Goal: Information Seeking & Learning: Check status

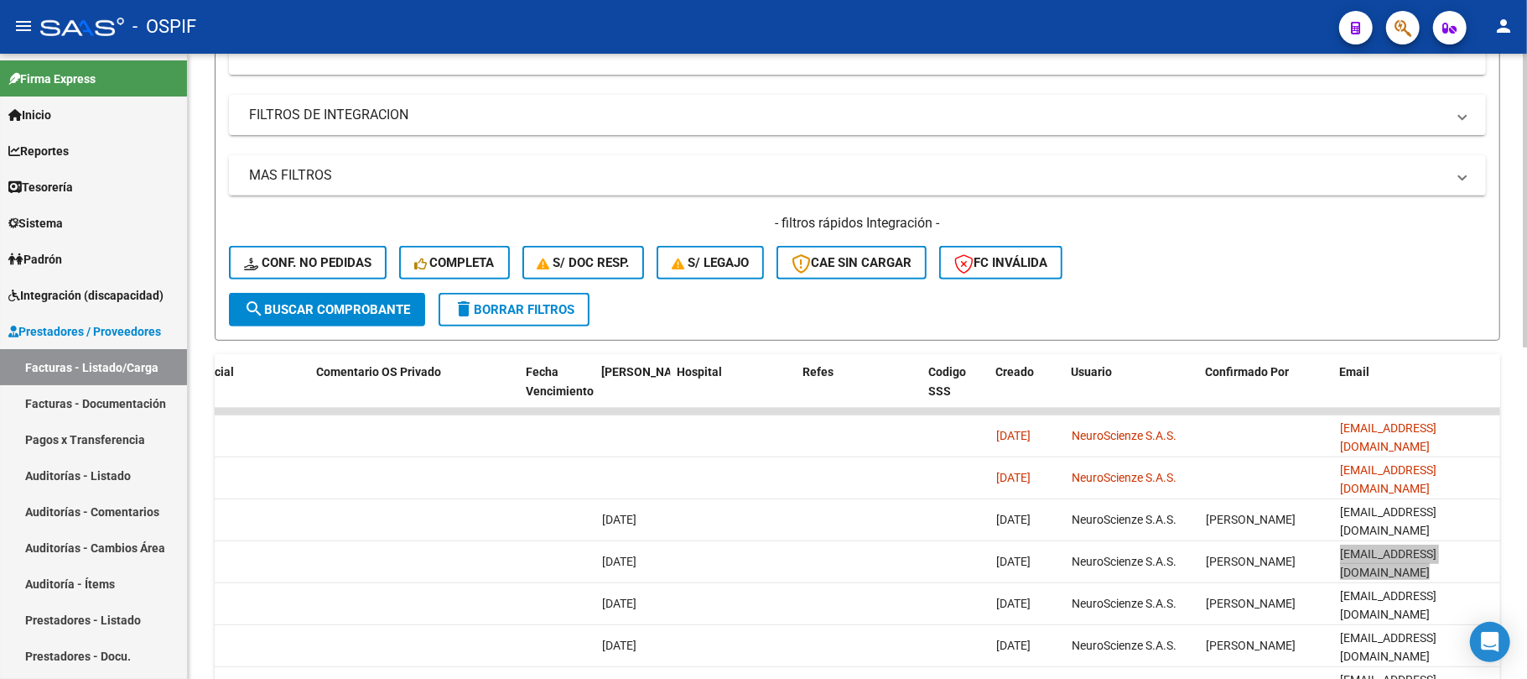
scroll to position [371, 0]
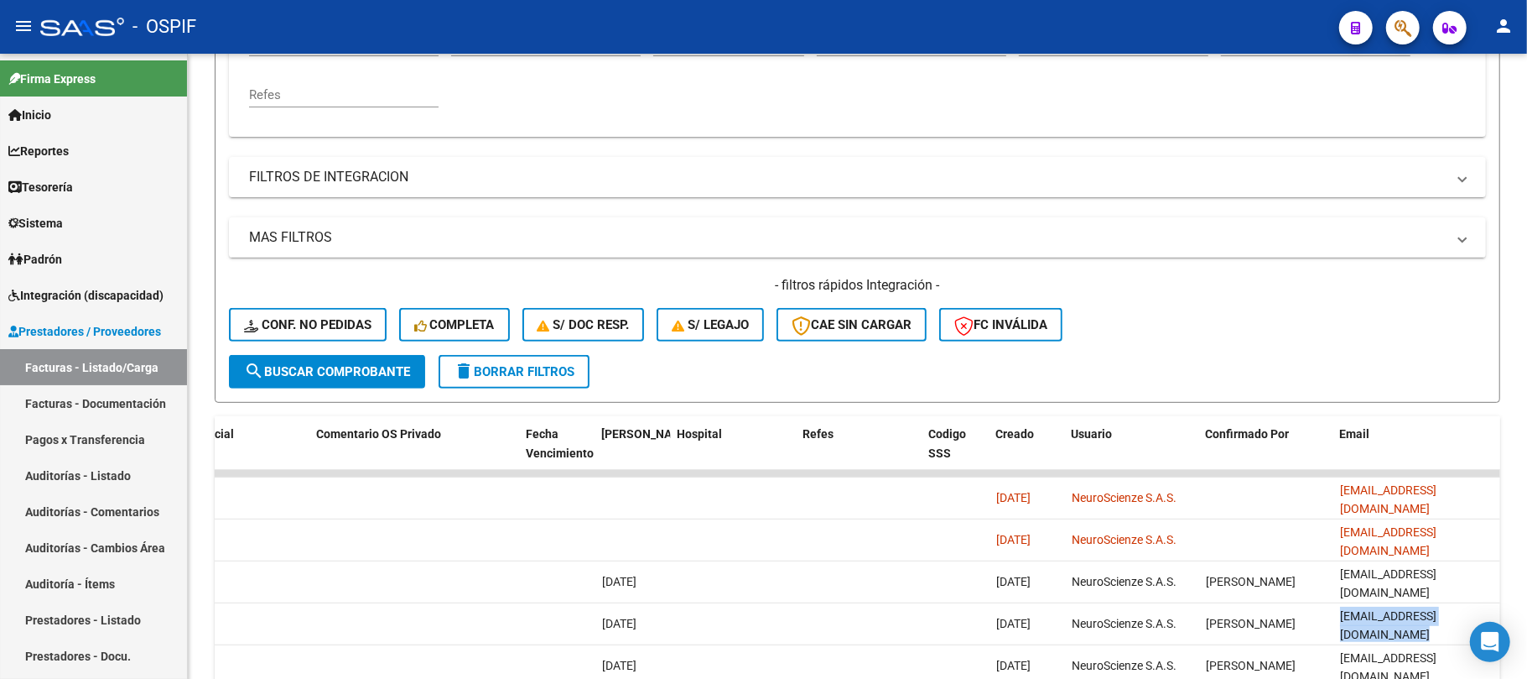
click at [508, 370] on span "delete Borrar Filtros" at bounding box center [514, 371] width 121 height 15
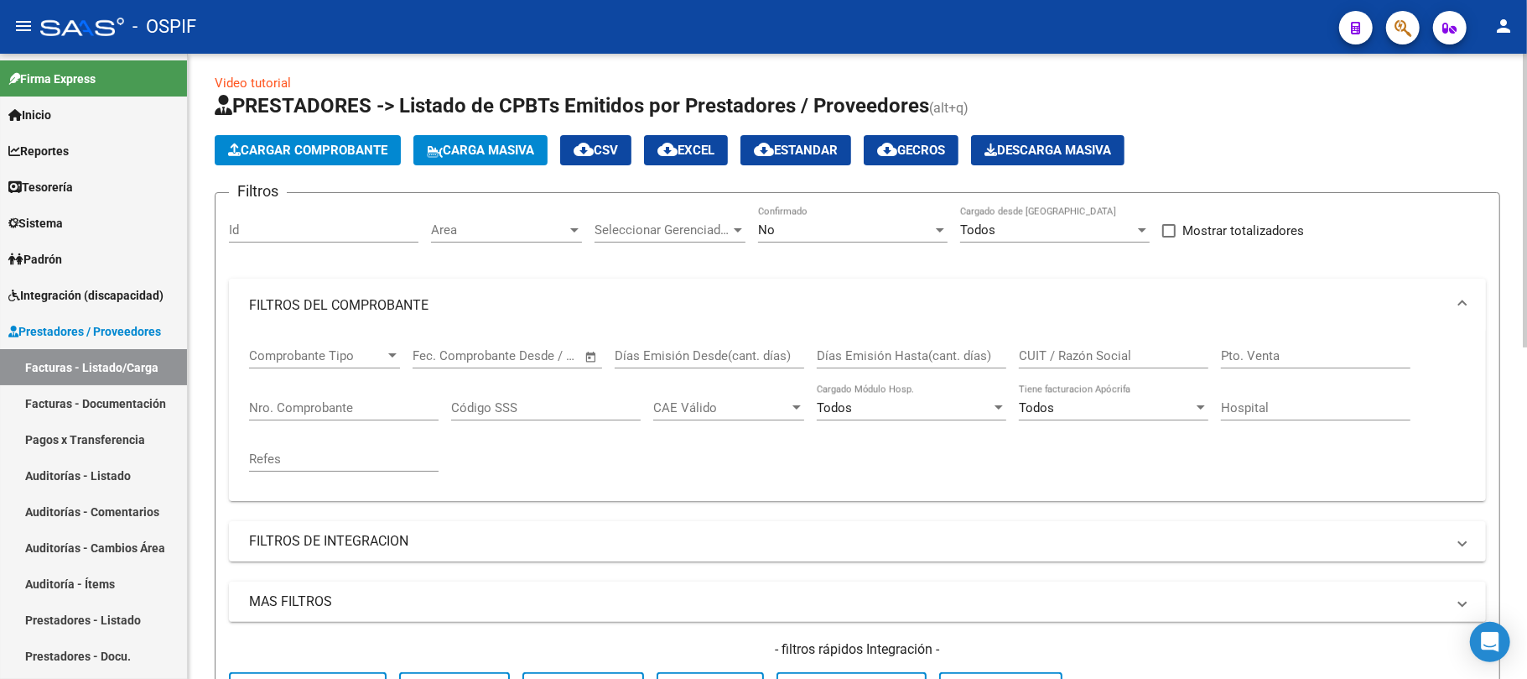
scroll to position [0, 0]
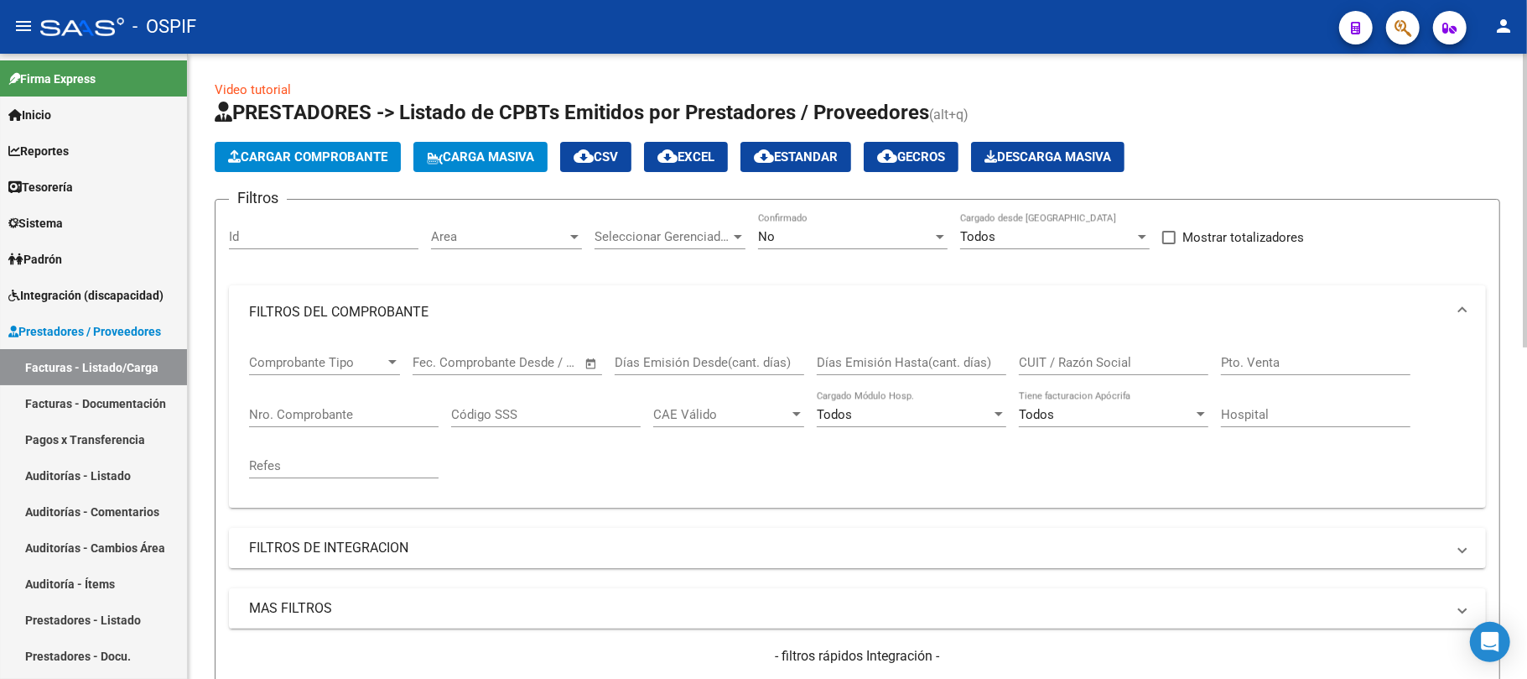
click at [798, 229] on div "No" at bounding box center [845, 236] width 174 height 15
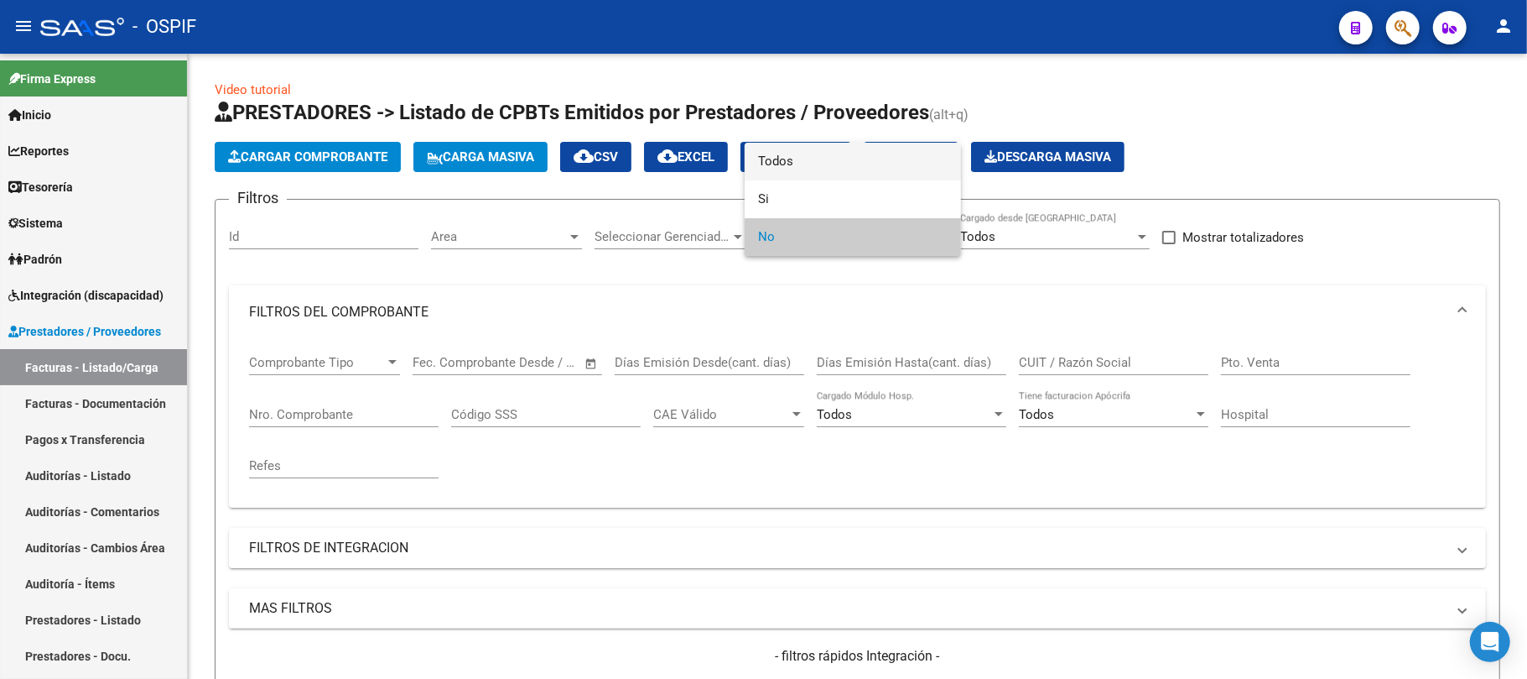
click at [836, 159] on span "Todos" at bounding box center [853, 162] width 190 height 38
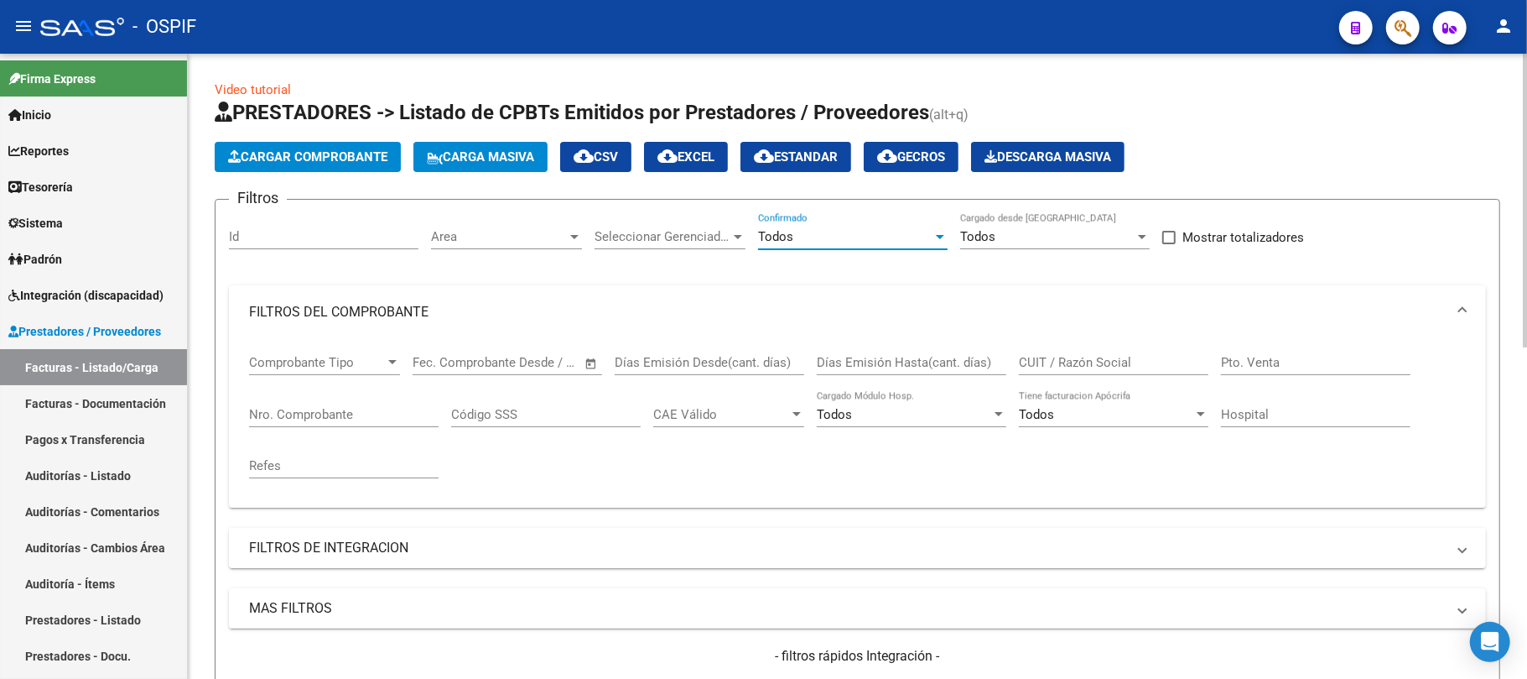
click at [1094, 351] on div "CUIT / Razón Social" at bounding box center [1114, 357] width 190 height 36
type input "arenas"
click at [387, 366] on div at bounding box center [392, 362] width 15 height 13
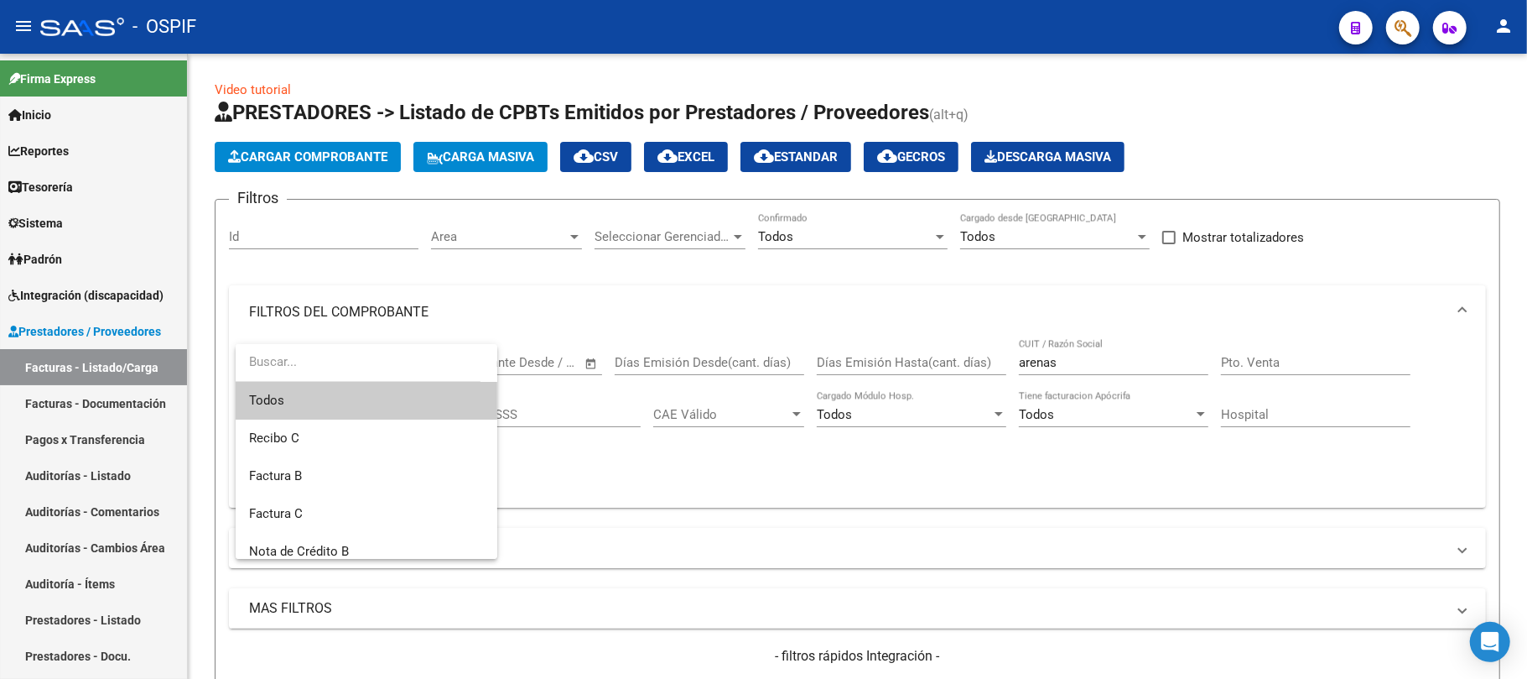
click at [589, 490] on div at bounding box center [763, 339] width 1527 height 679
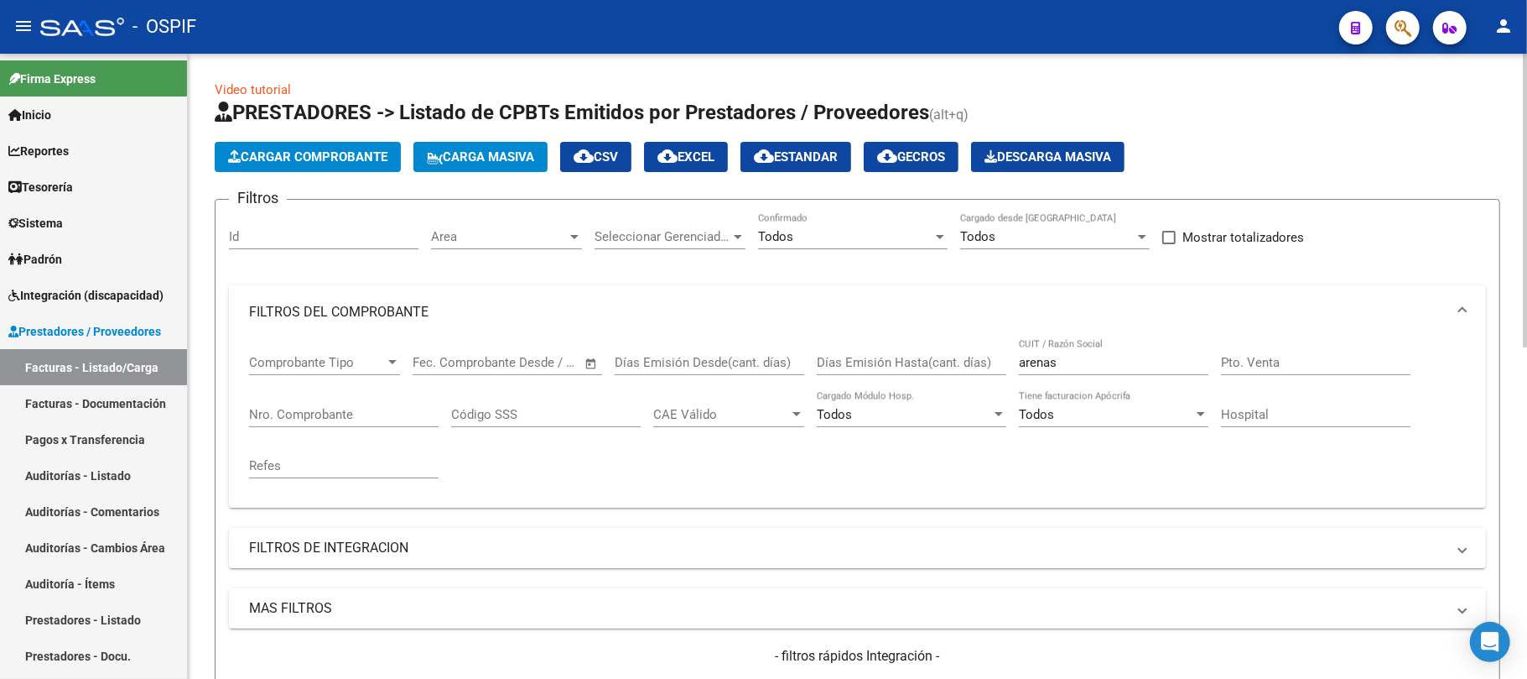
click at [515, 366] on input "text" at bounding box center [536, 362] width 81 height 15
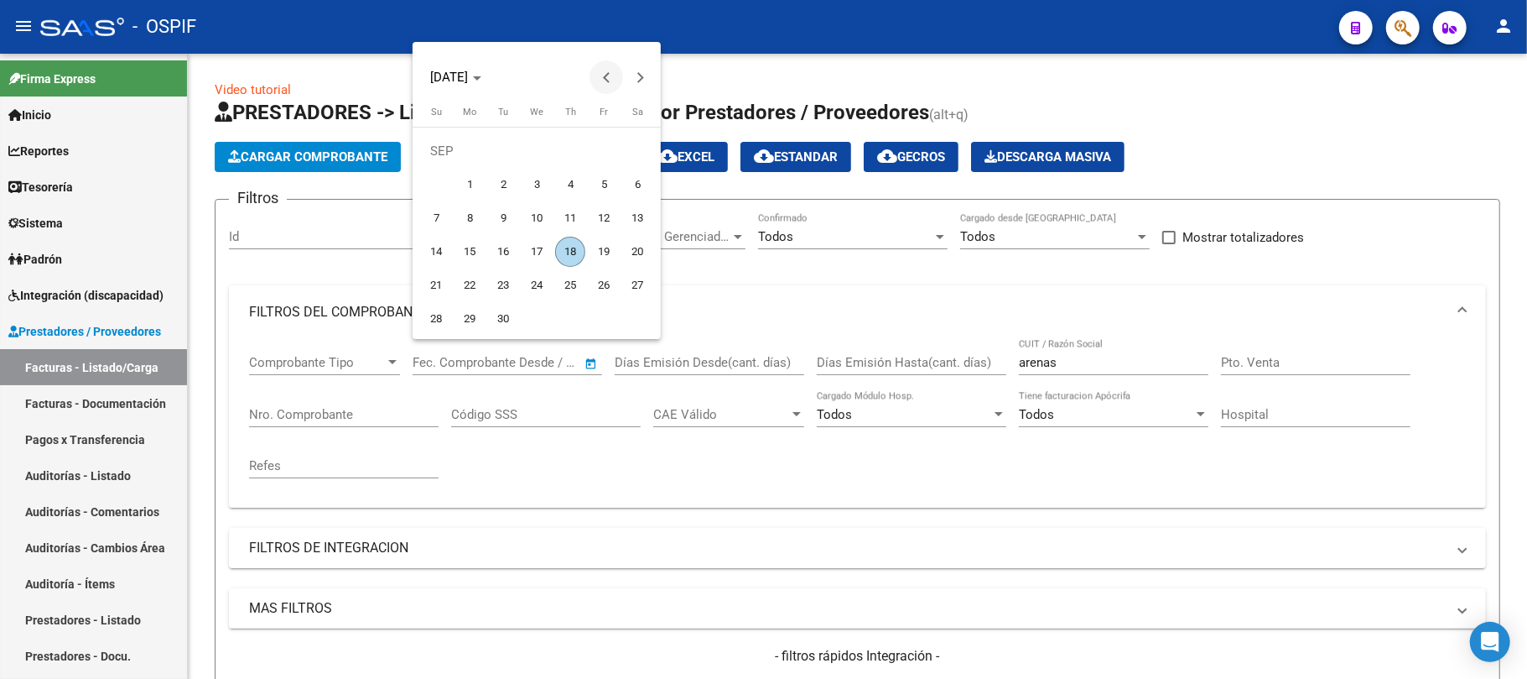
click at [595, 70] on span "Previous month" at bounding box center [607, 77] width 34 height 34
click at [642, 70] on span "Next month" at bounding box center [640, 77] width 34 height 34
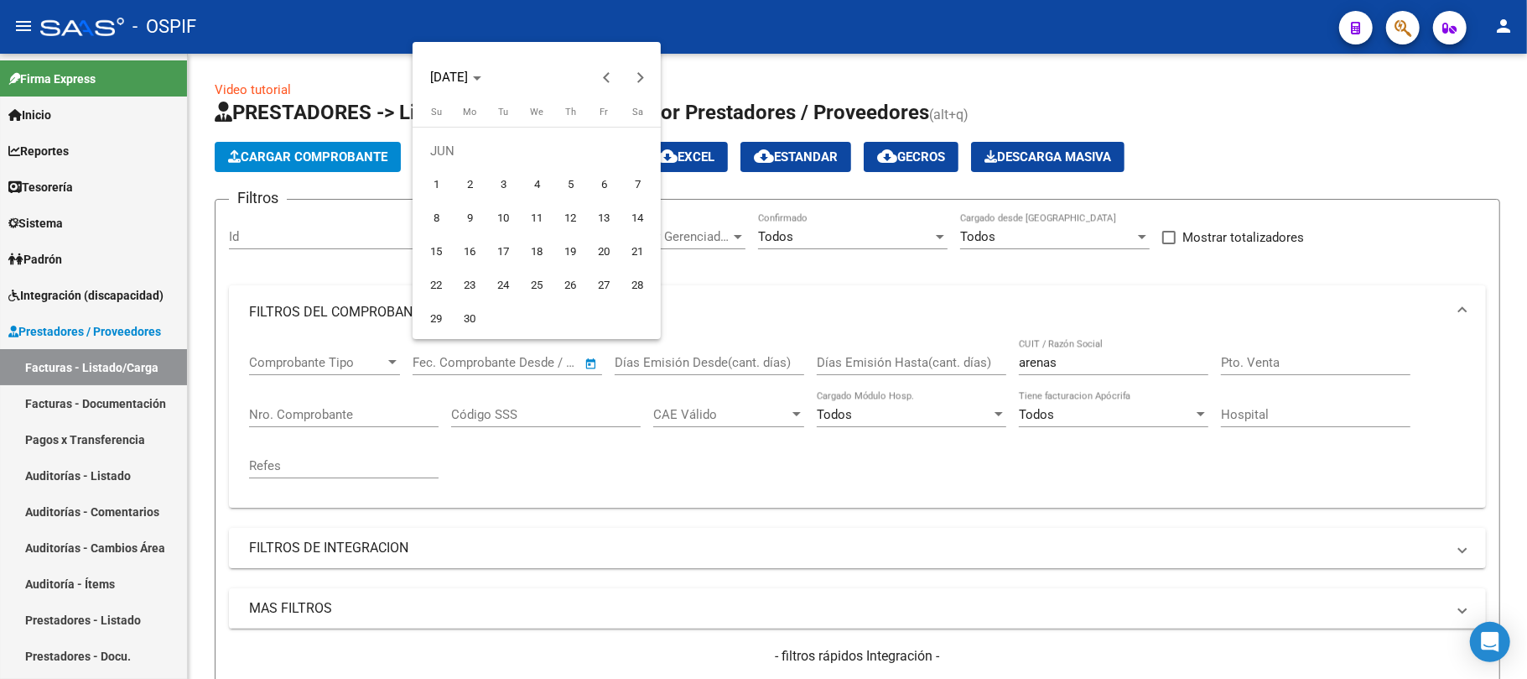
click at [473, 322] on span "30" at bounding box center [470, 319] width 30 height 30
type input "[DATE]"
click at [473, 320] on span "30" at bounding box center [470, 319] width 30 height 30
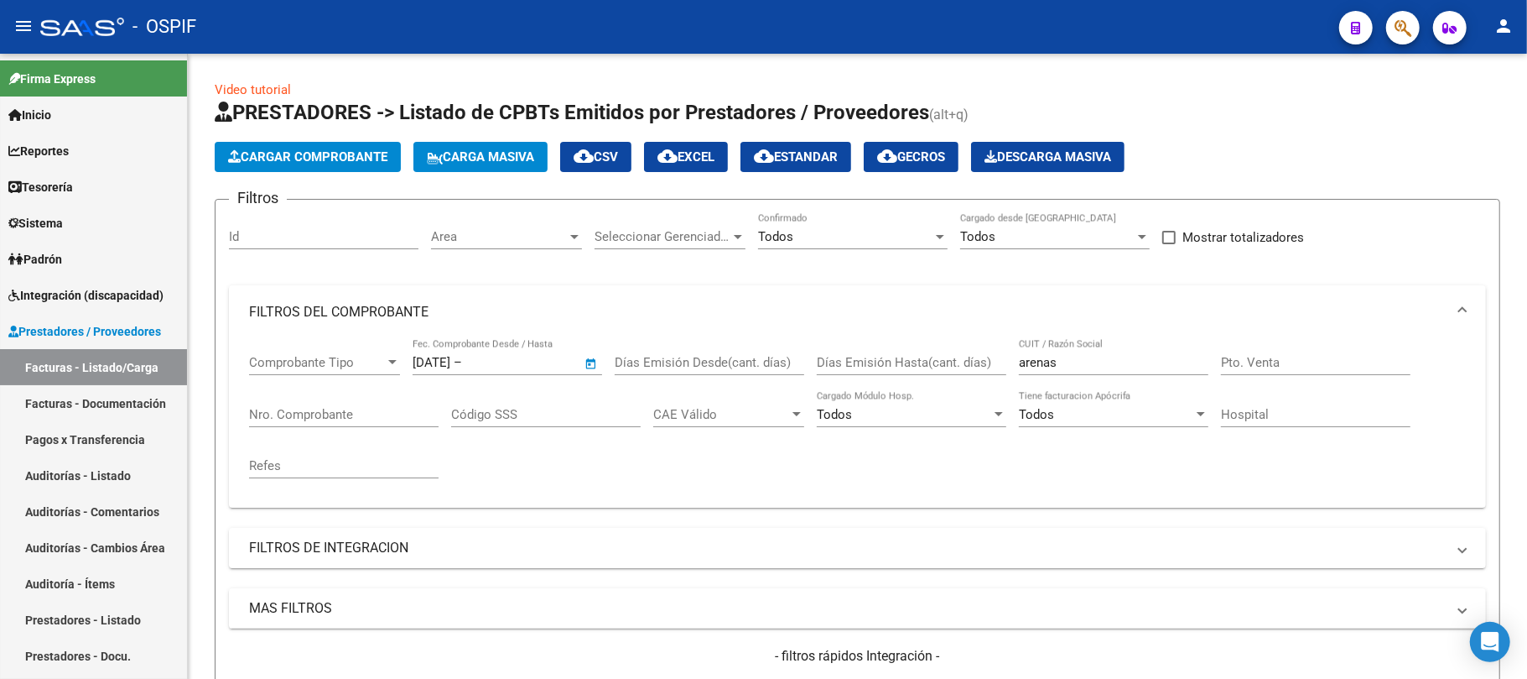
type input "[DATE]"
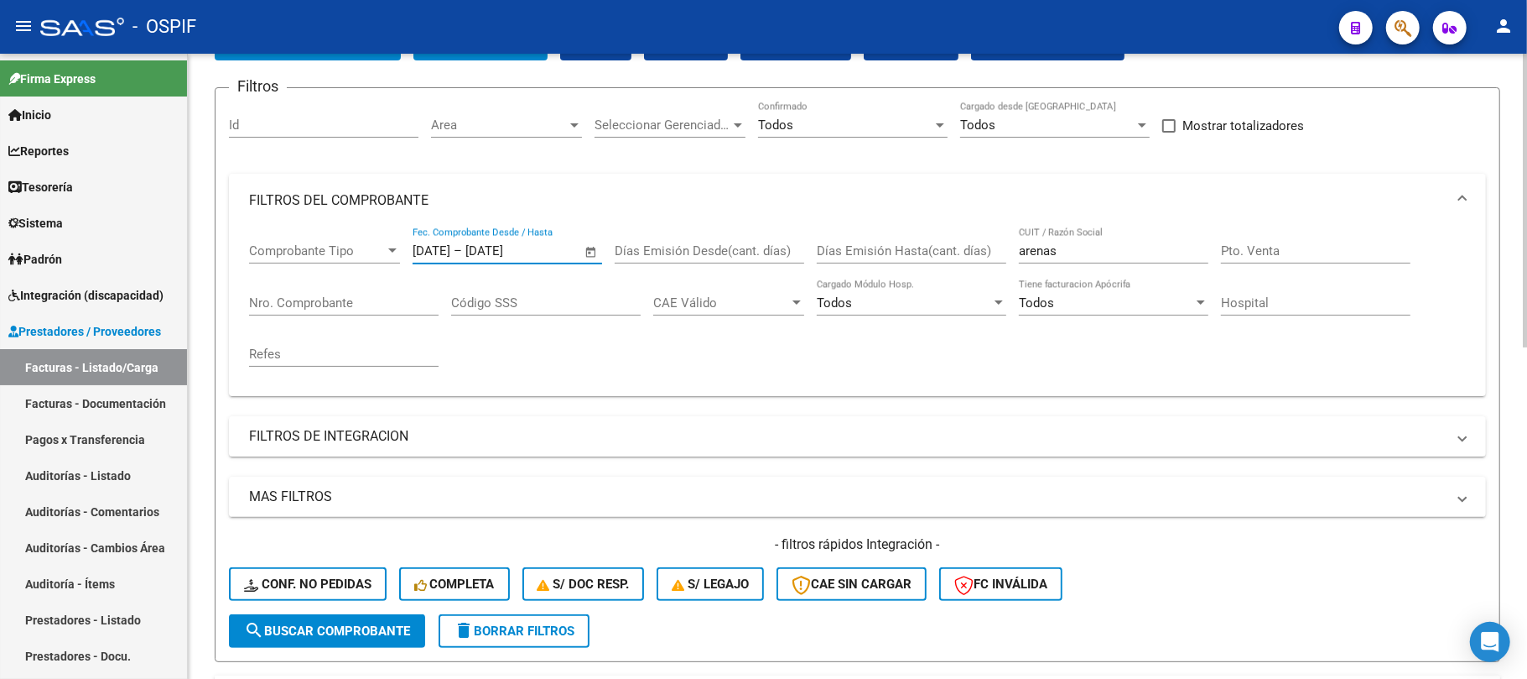
click at [379, 632] on span "search Buscar Comprobante" at bounding box center [327, 630] width 166 height 15
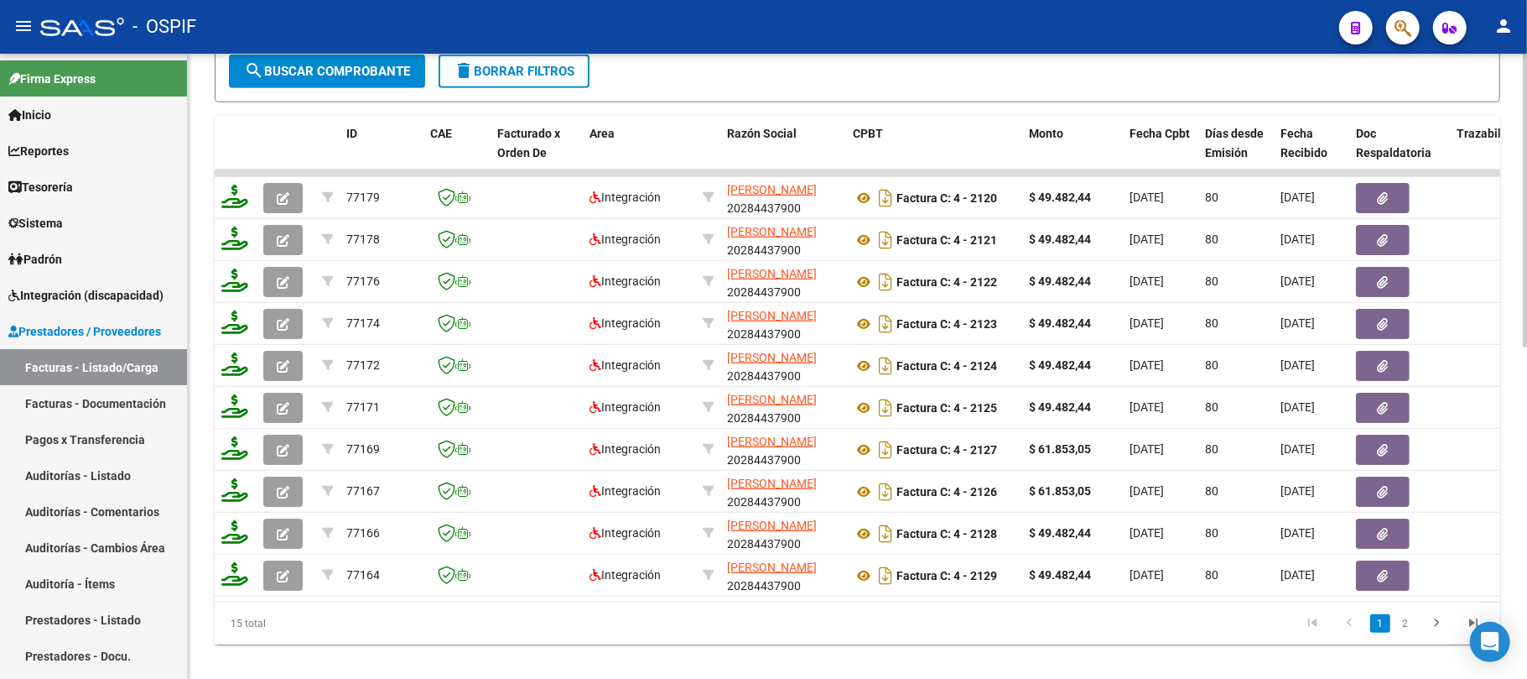
scroll to position [0, 0]
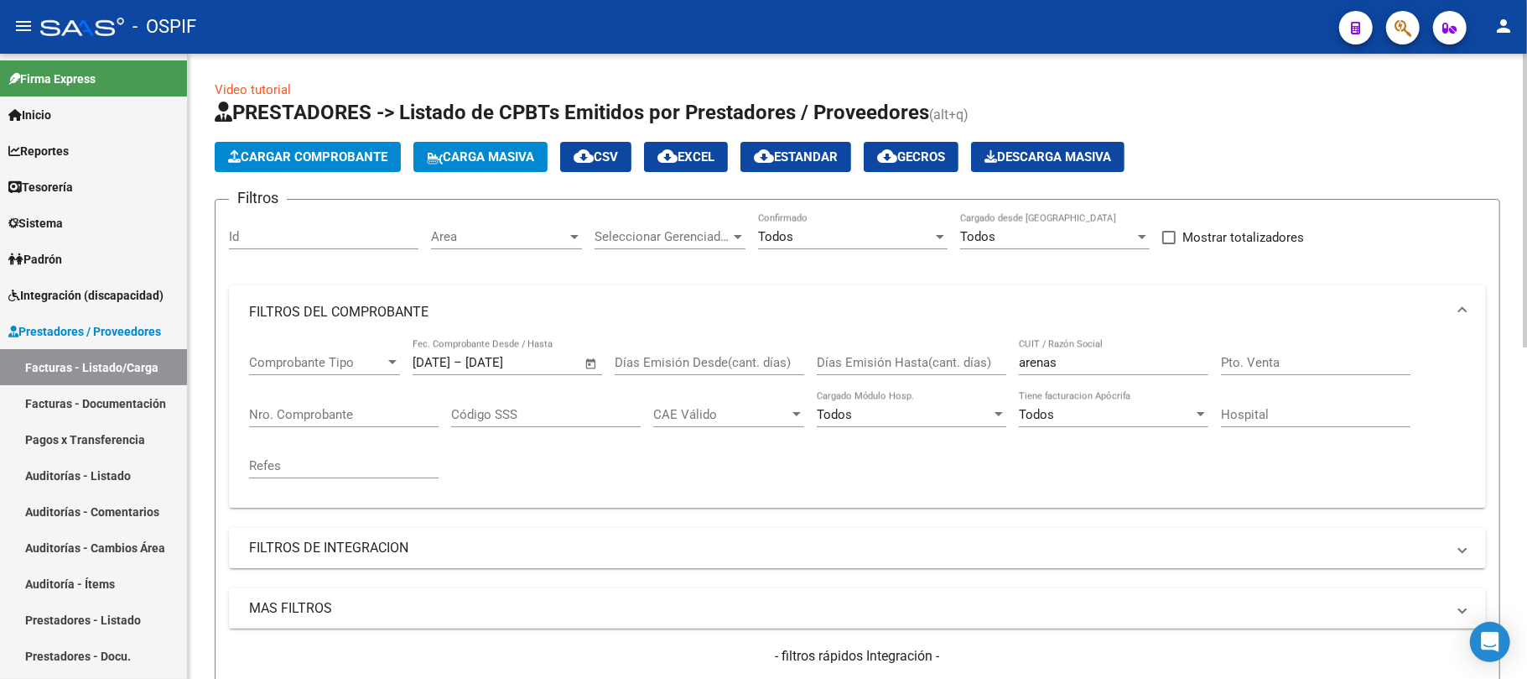
click at [715, 163] on span "cloud_download EXCEL" at bounding box center [686, 156] width 57 height 15
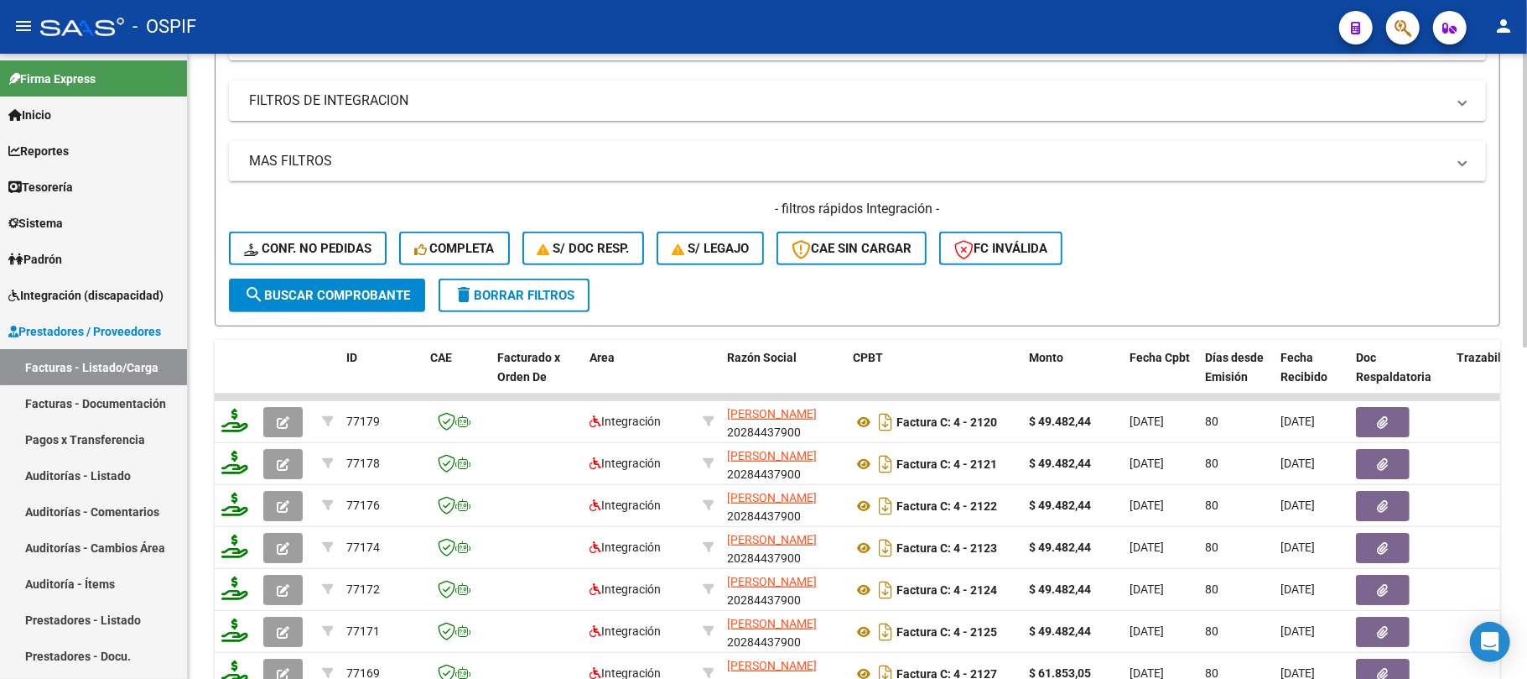
scroll to position [706, 0]
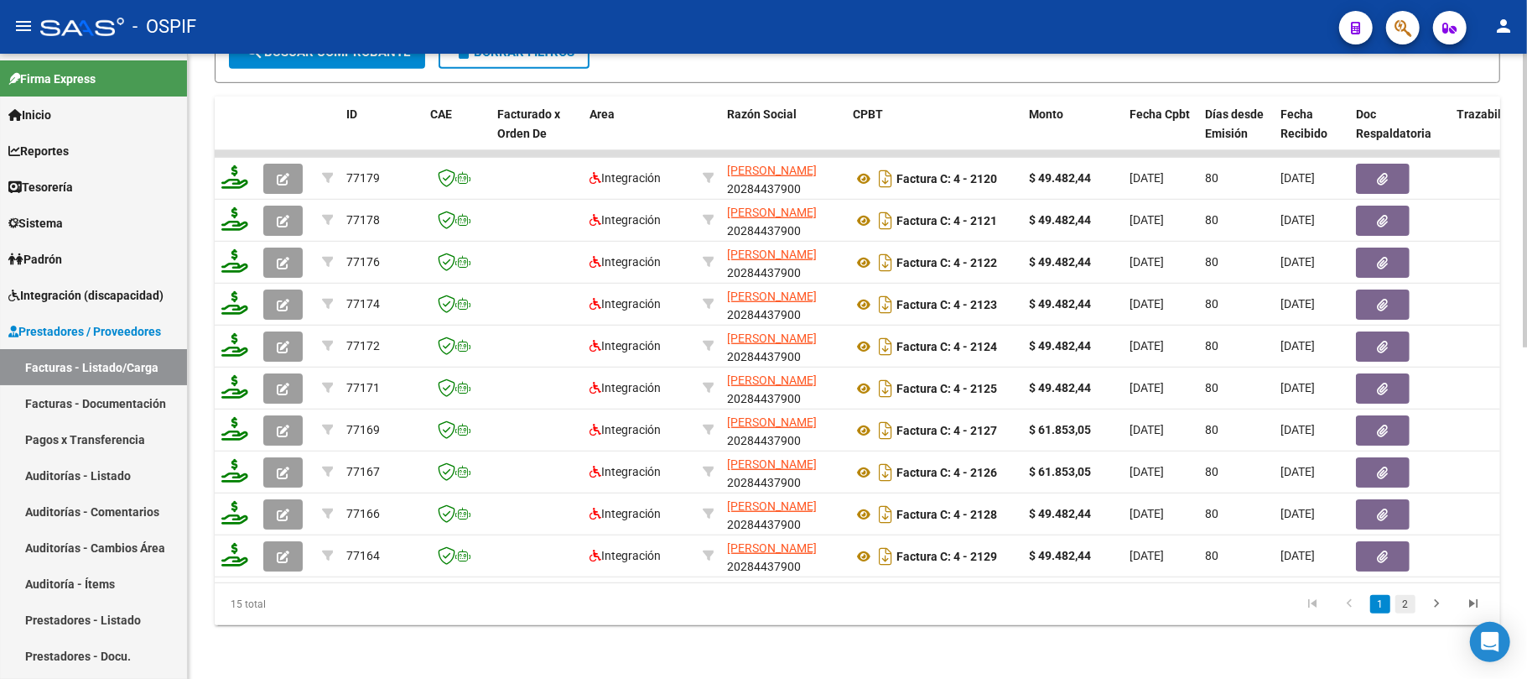
click at [1416, 608] on link "2" at bounding box center [1406, 604] width 20 height 18
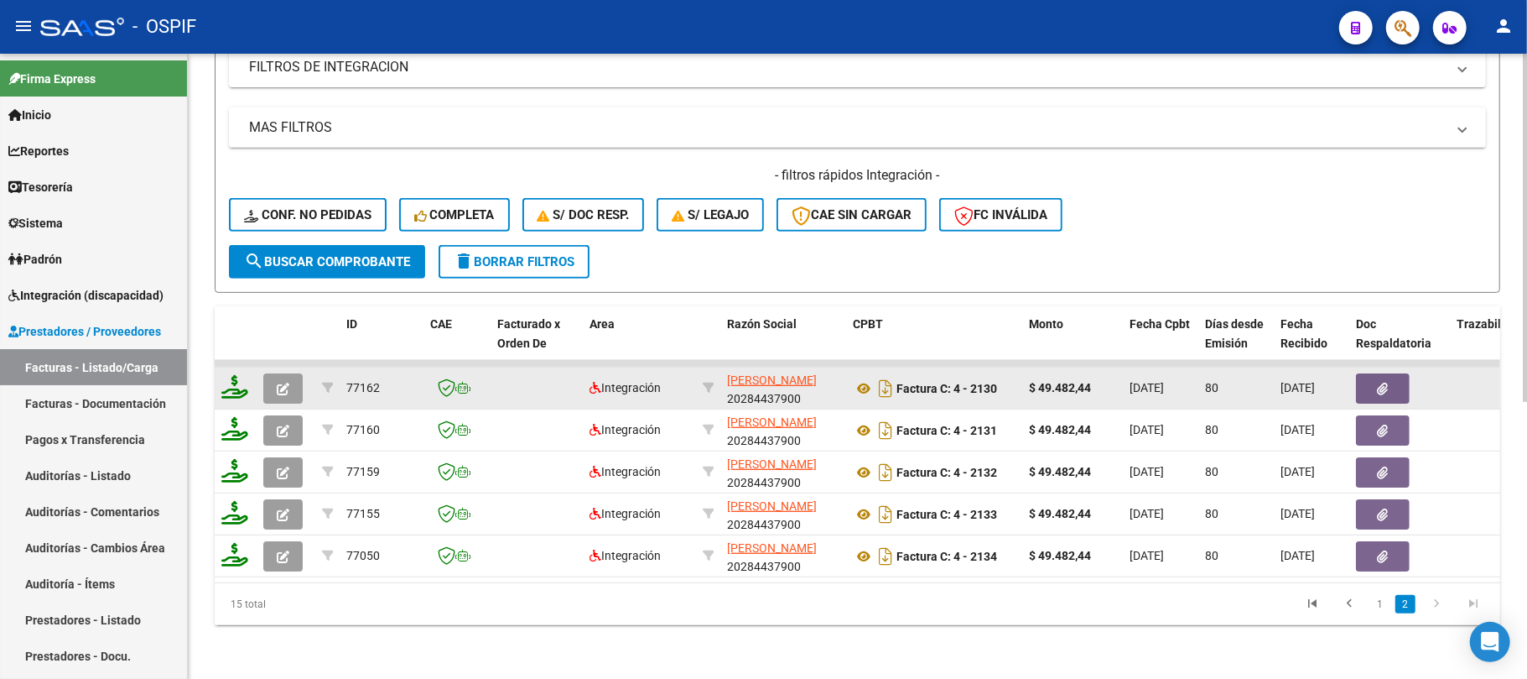
scroll to position [497, 0]
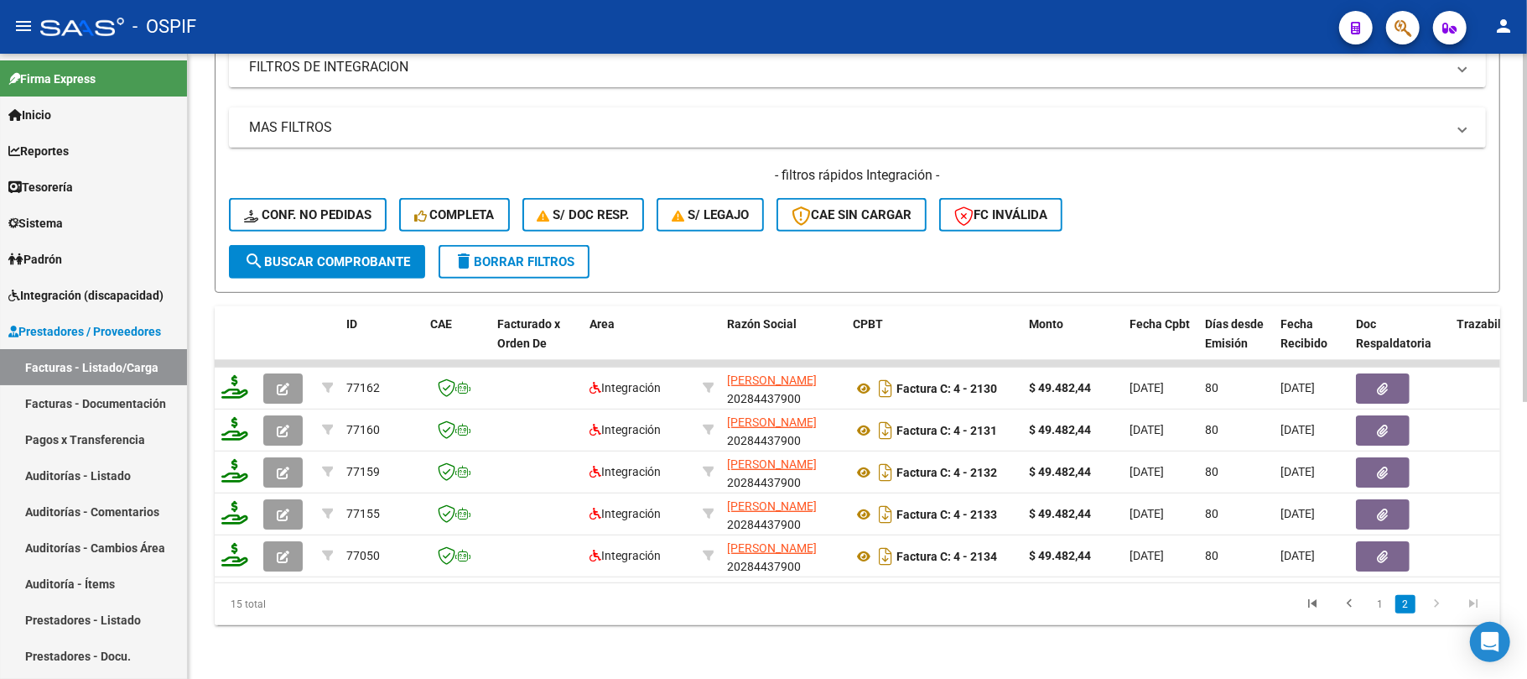
drag, startPoint x: 578, startPoint y: 242, endPoint x: 933, endPoint y: 269, distance: 356.7
click at [575, 254] on span "delete Borrar Filtros" at bounding box center [514, 261] width 121 height 15
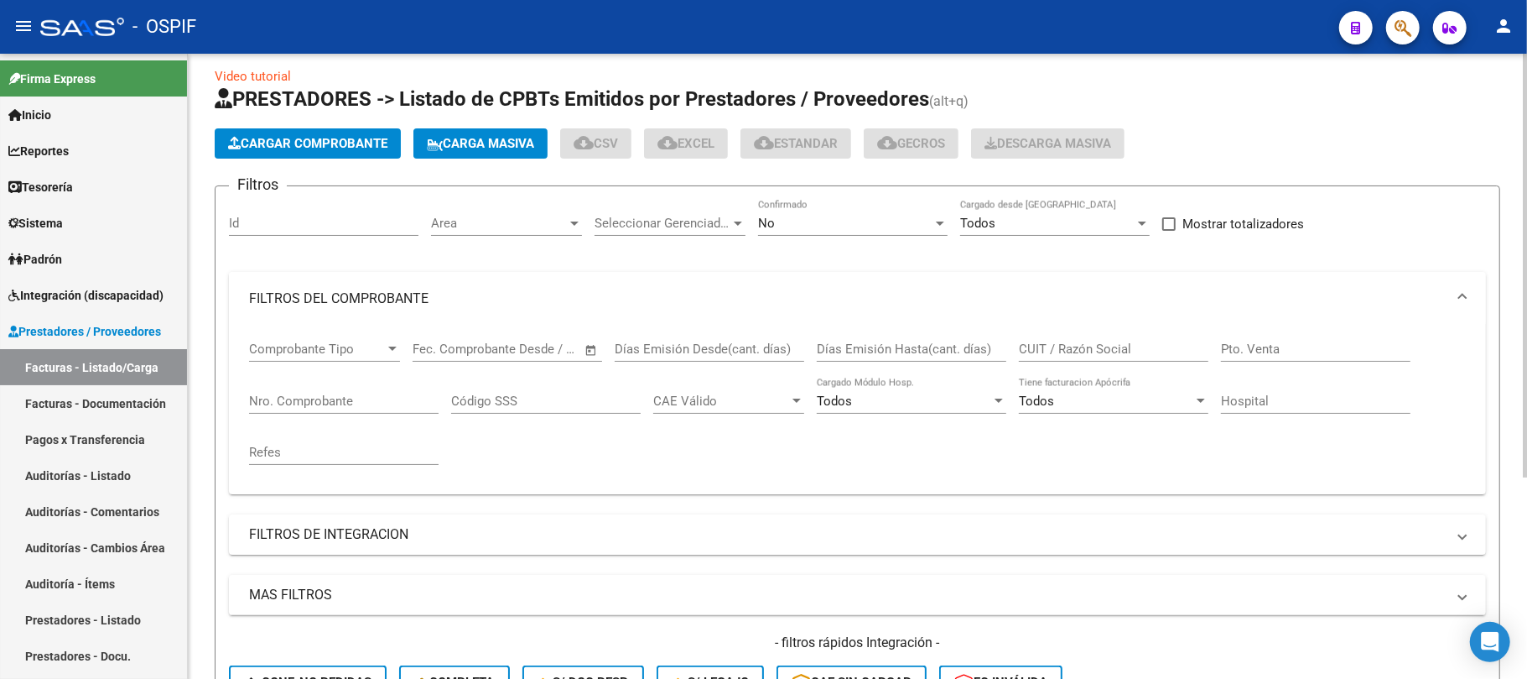
scroll to position [0, 0]
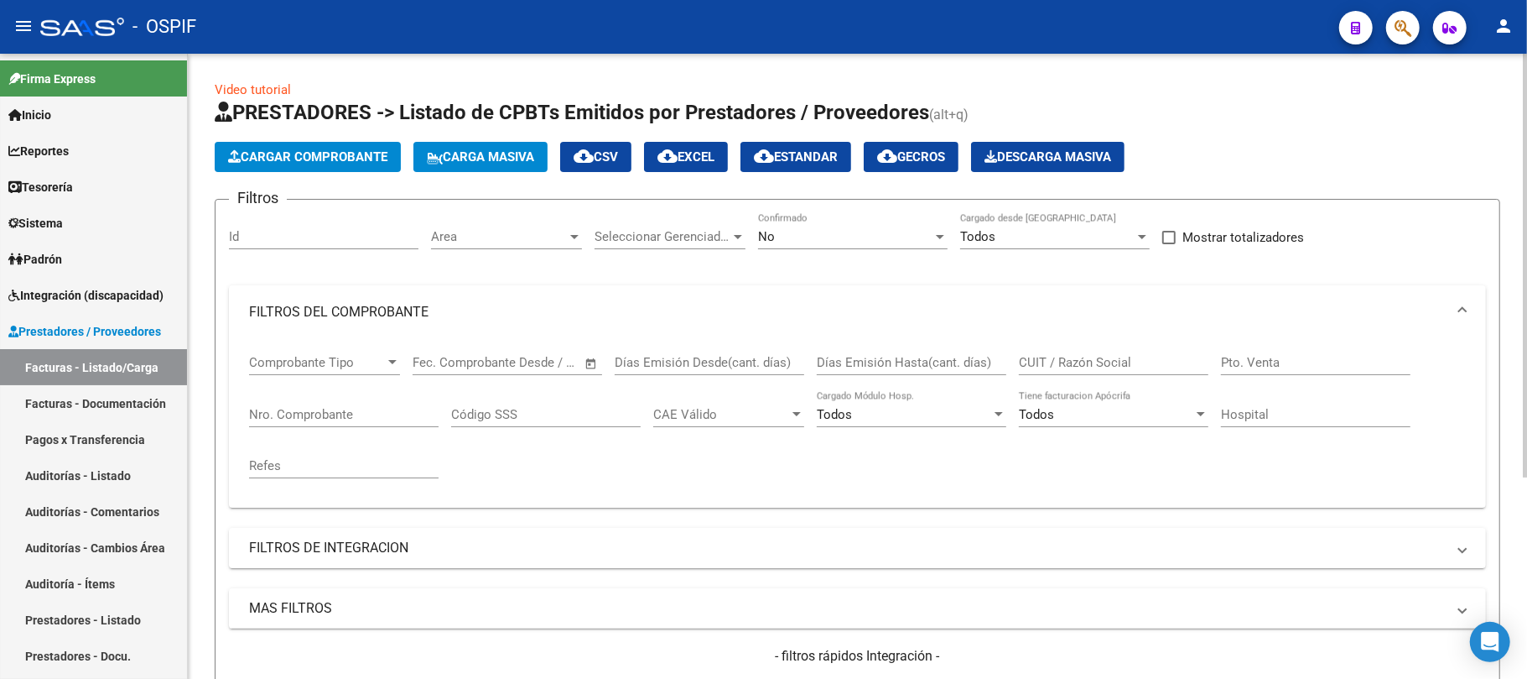
click at [1070, 359] on input "CUIT / Razón Social" at bounding box center [1114, 362] width 190 height 15
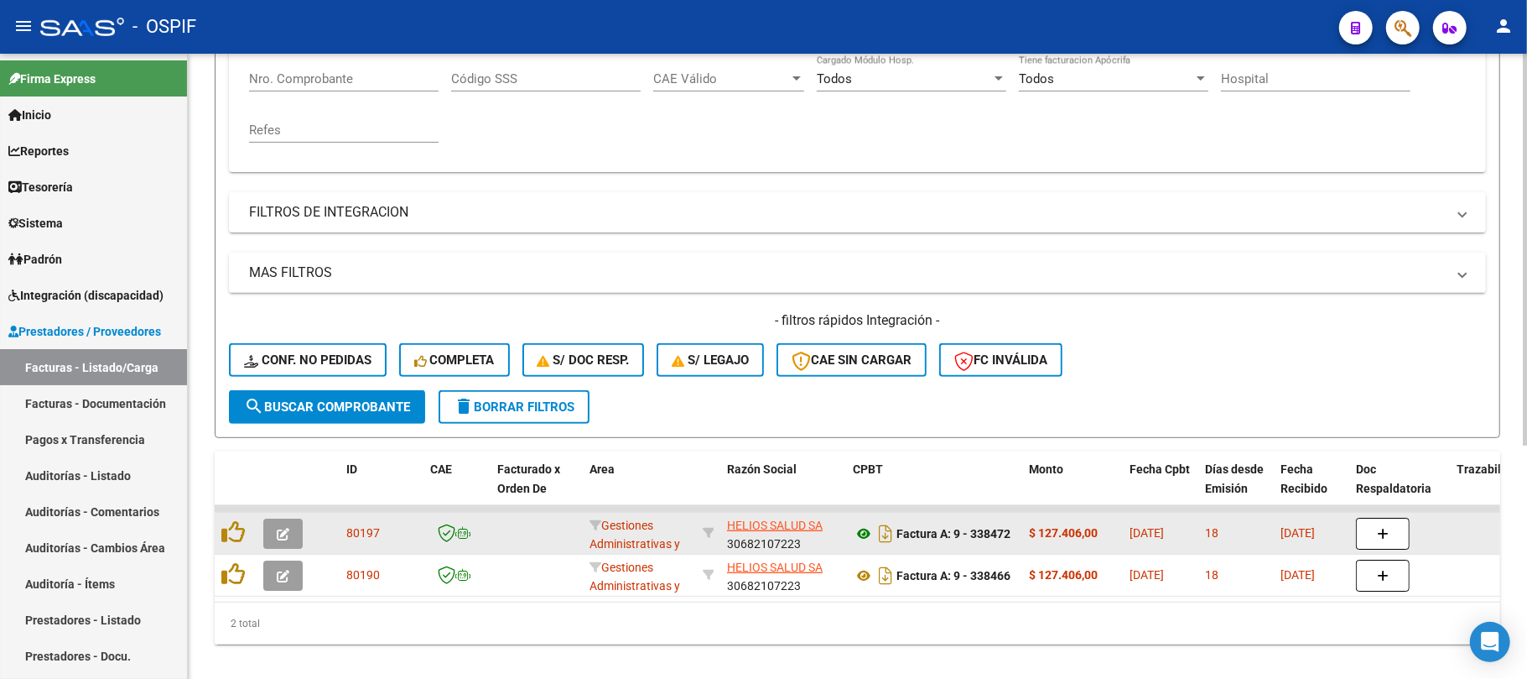
type input "HELIOS"
click at [991, 532] on strong "Factura A: 9 - 338472" at bounding box center [954, 533] width 114 height 13
click at [993, 531] on strong "Factura A: 9 - 338472" at bounding box center [954, 533] width 114 height 13
copy strong "338472"
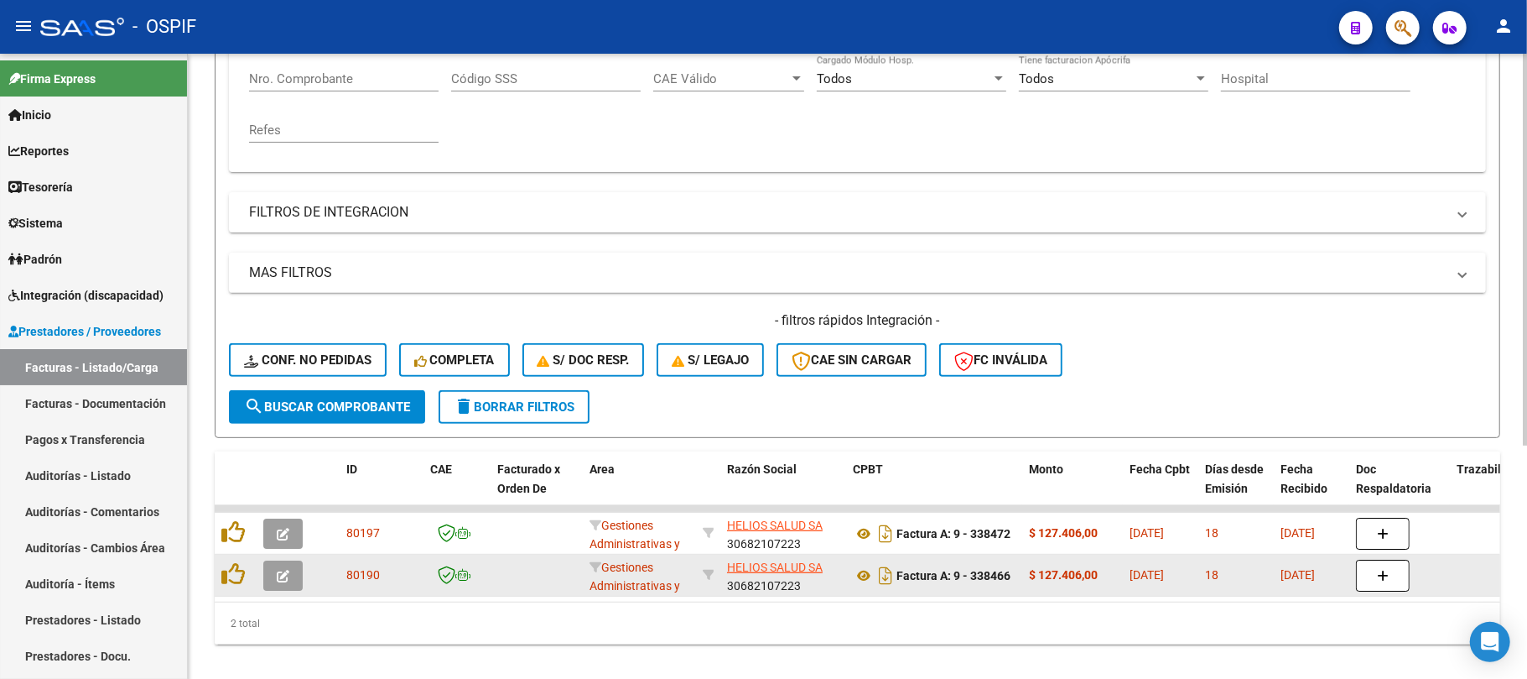
click at [986, 575] on strong "Factura A: 9 - 338466" at bounding box center [954, 575] width 114 height 13
copy strong "338466"
click at [1005, 575] on strong "Factura A: 9 - 338466" at bounding box center [954, 575] width 114 height 13
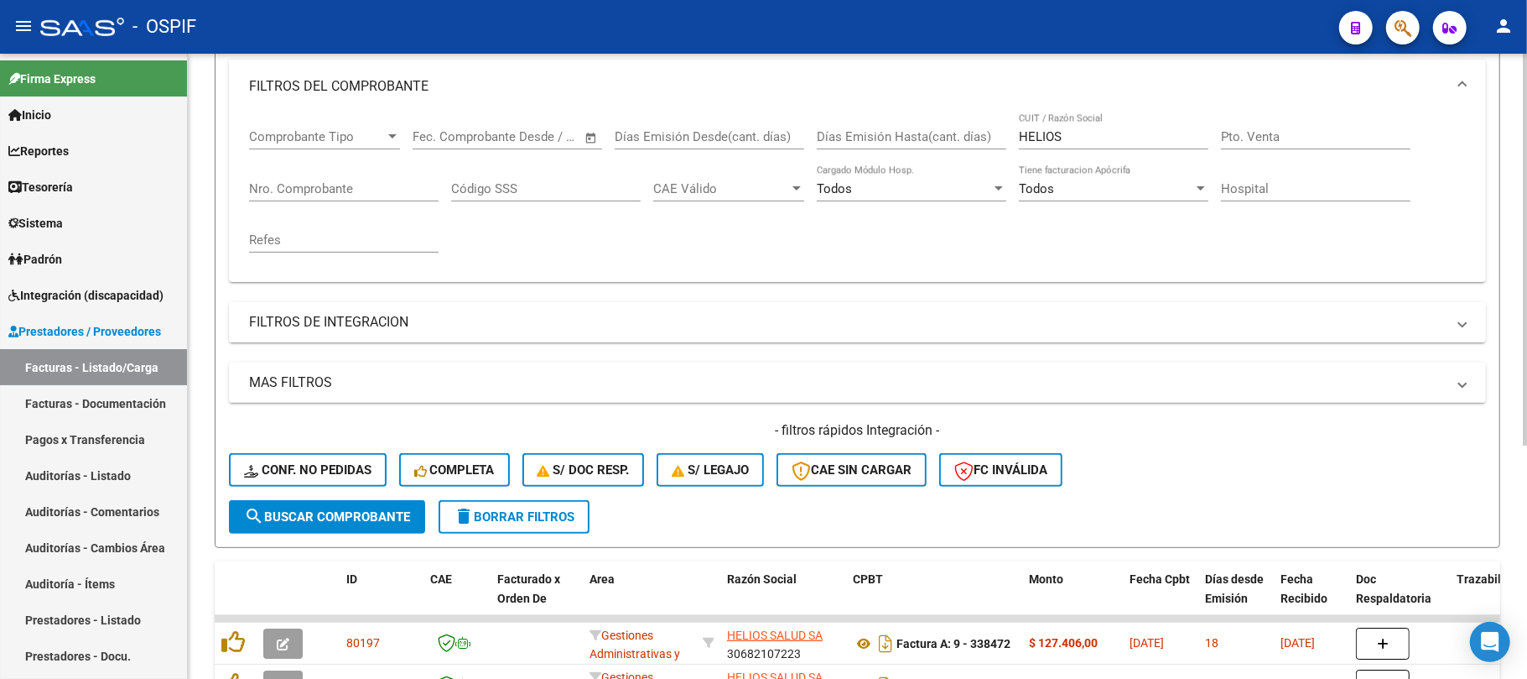
scroll to position [223, 0]
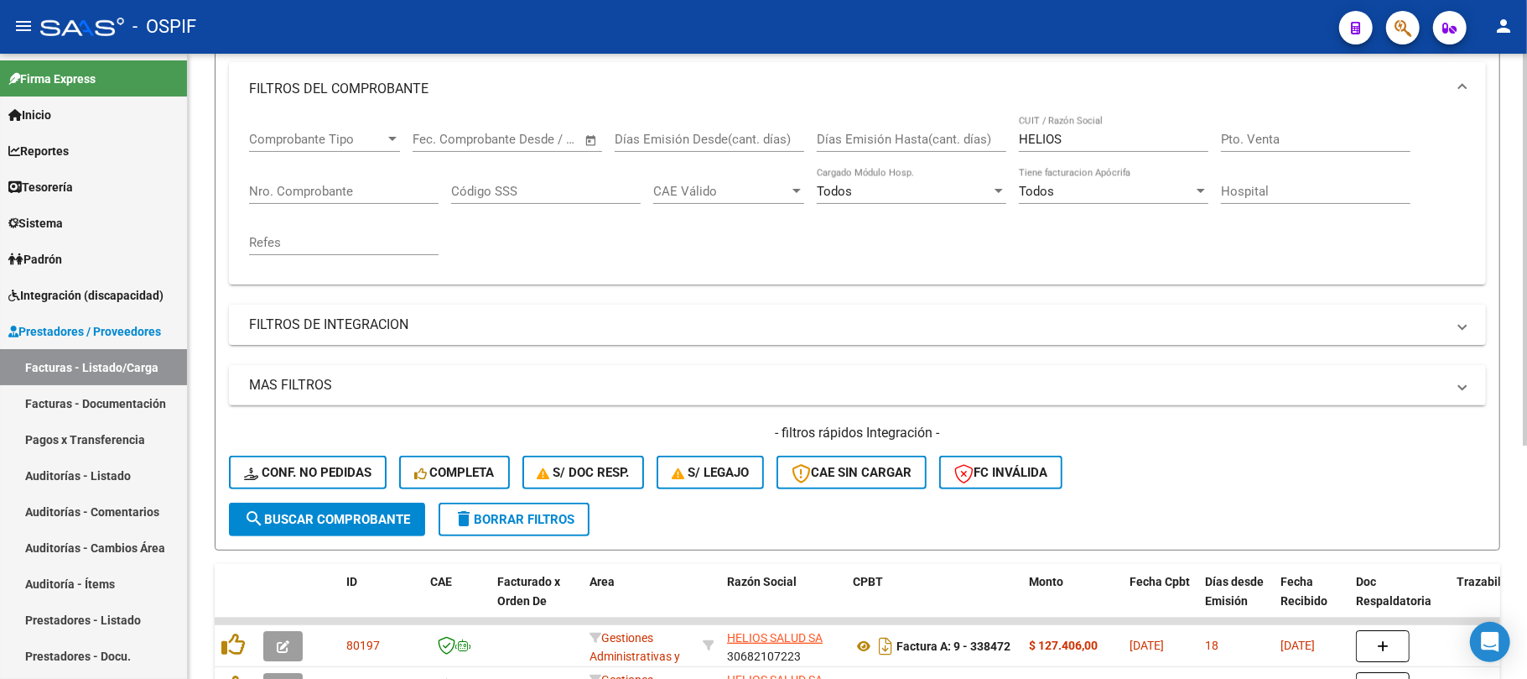
click at [1080, 132] on input "HELIOS" at bounding box center [1114, 139] width 190 height 15
click at [394, 191] on input "Nro. Comprobante" at bounding box center [344, 191] width 190 height 15
paste input "338465"
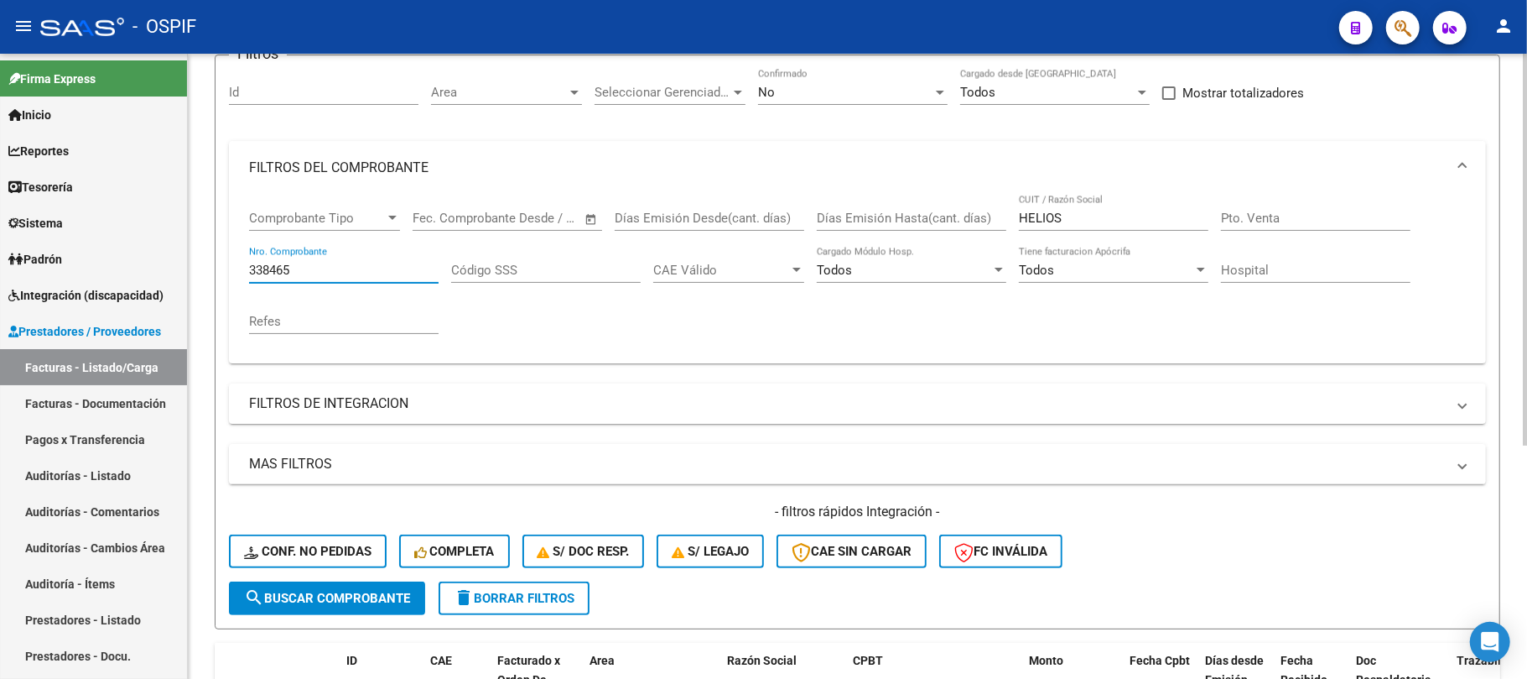
scroll to position [0, 0]
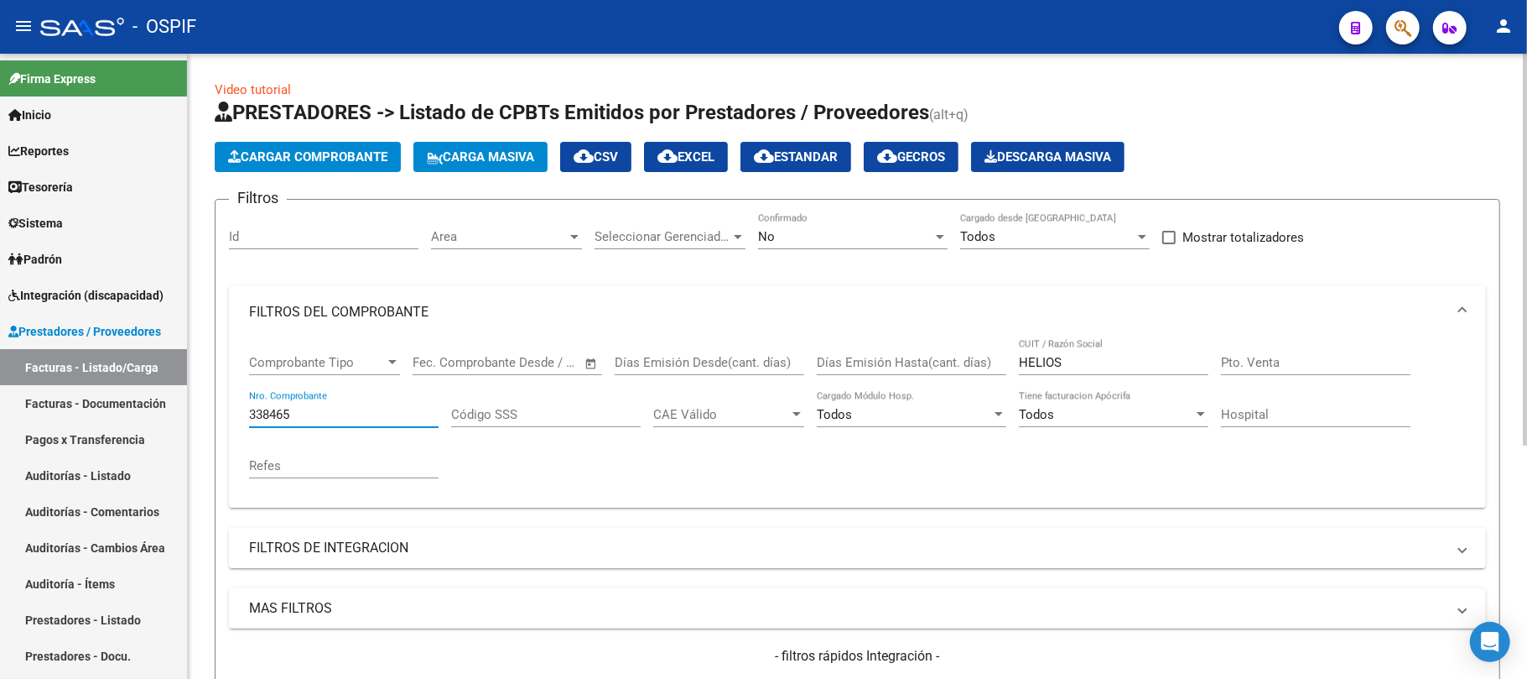
type input "338465"
click at [826, 231] on div "No" at bounding box center [845, 236] width 174 height 15
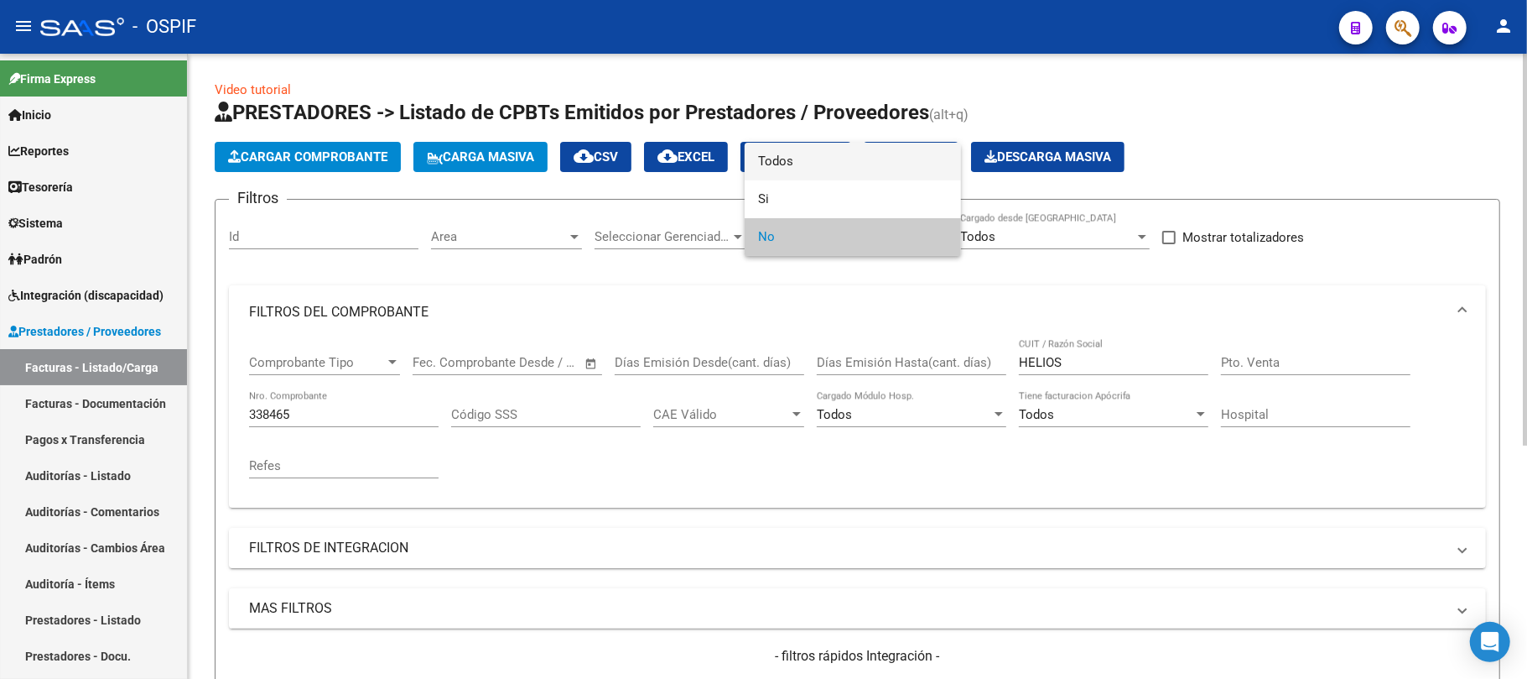
click at [826, 156] on span "Todos" at bounding box center [853, 162] width 190 height 38
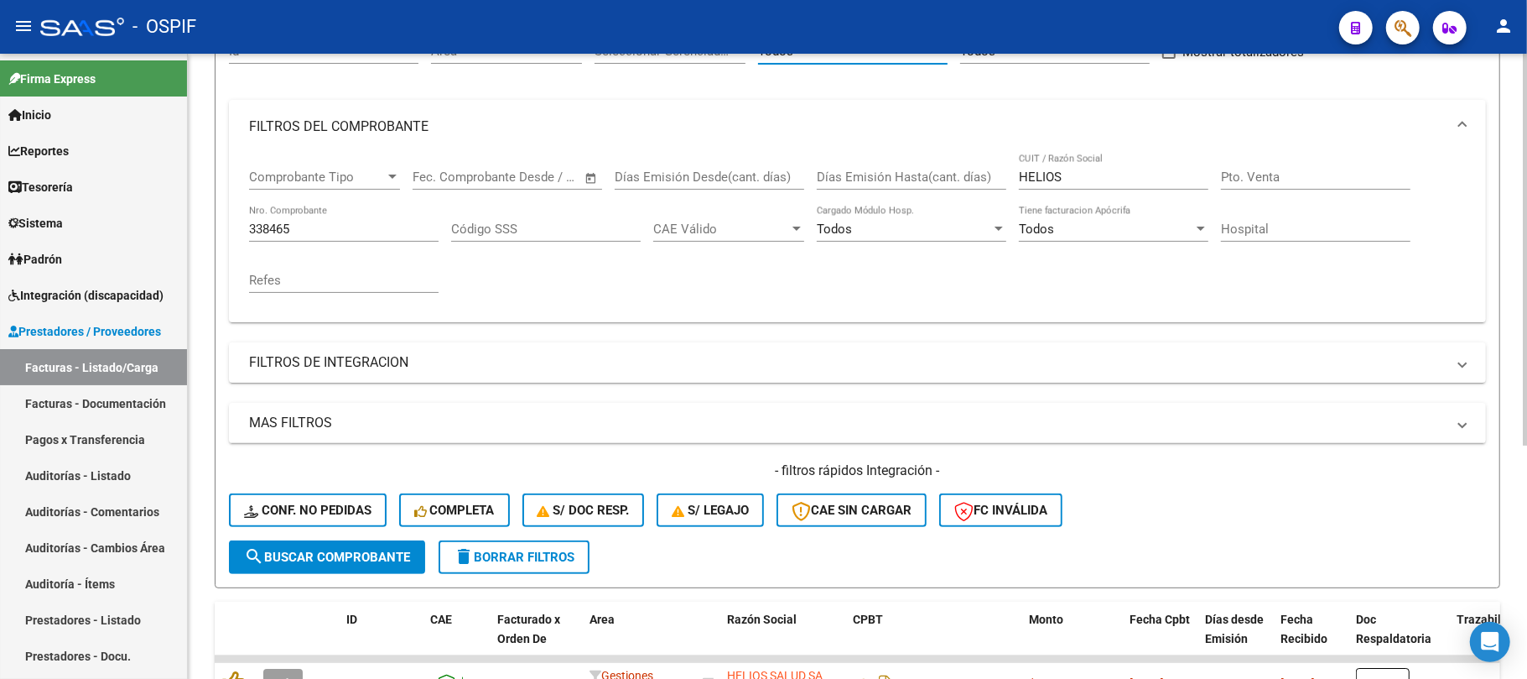
scroll to position [335, 0]
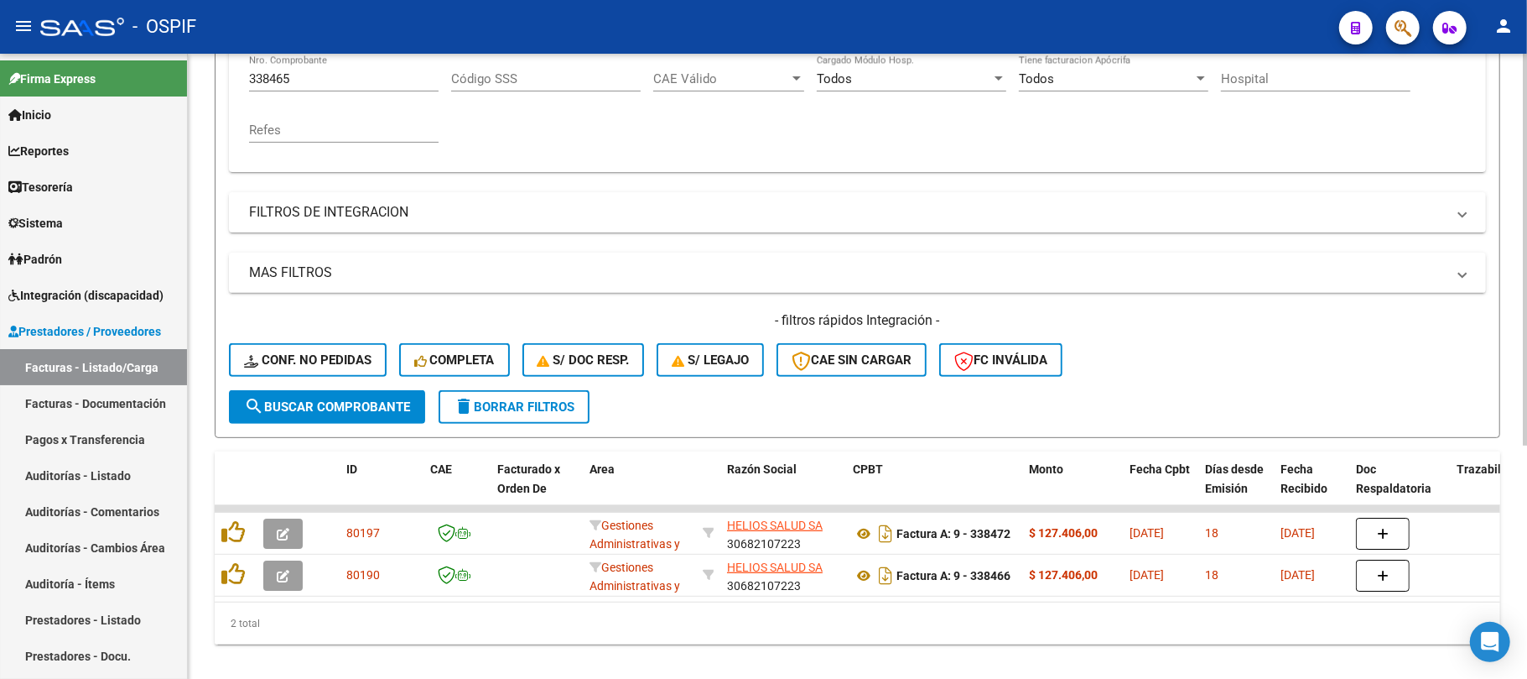
click at [364, 403] on span "search Buscar Comprobante" at bounding box center [327, 406] width 166 height 15
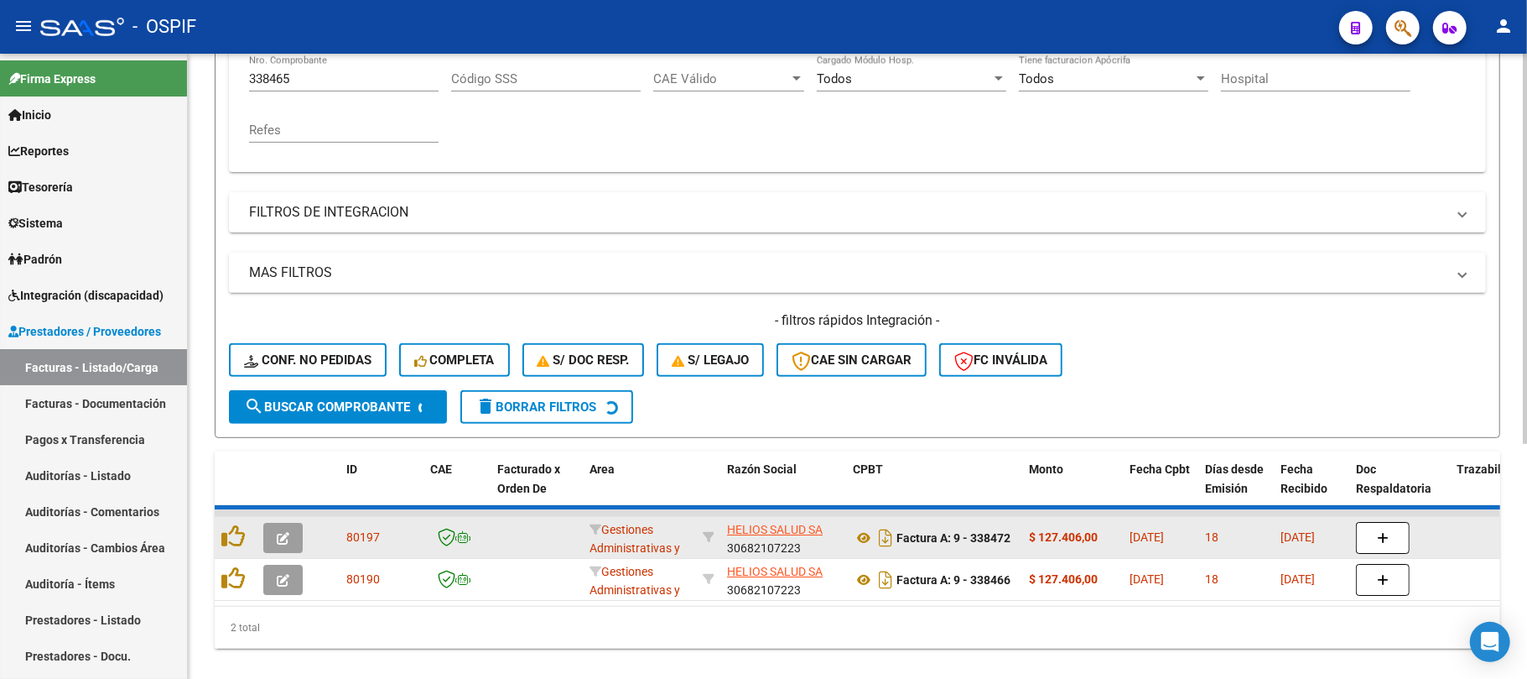
scroll to position [329, 0]
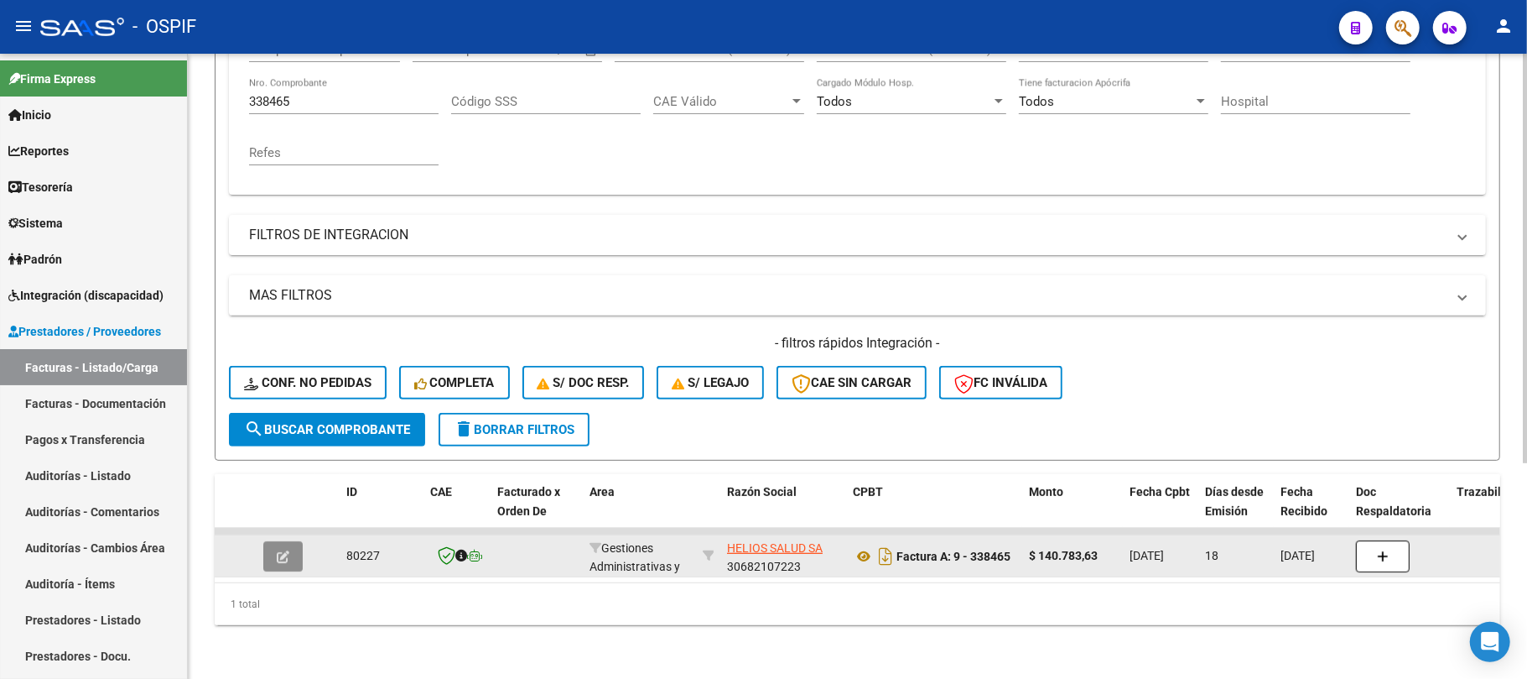
click at [287, 547] on button "button" at bounding box center [282, 556] width 39 height 30
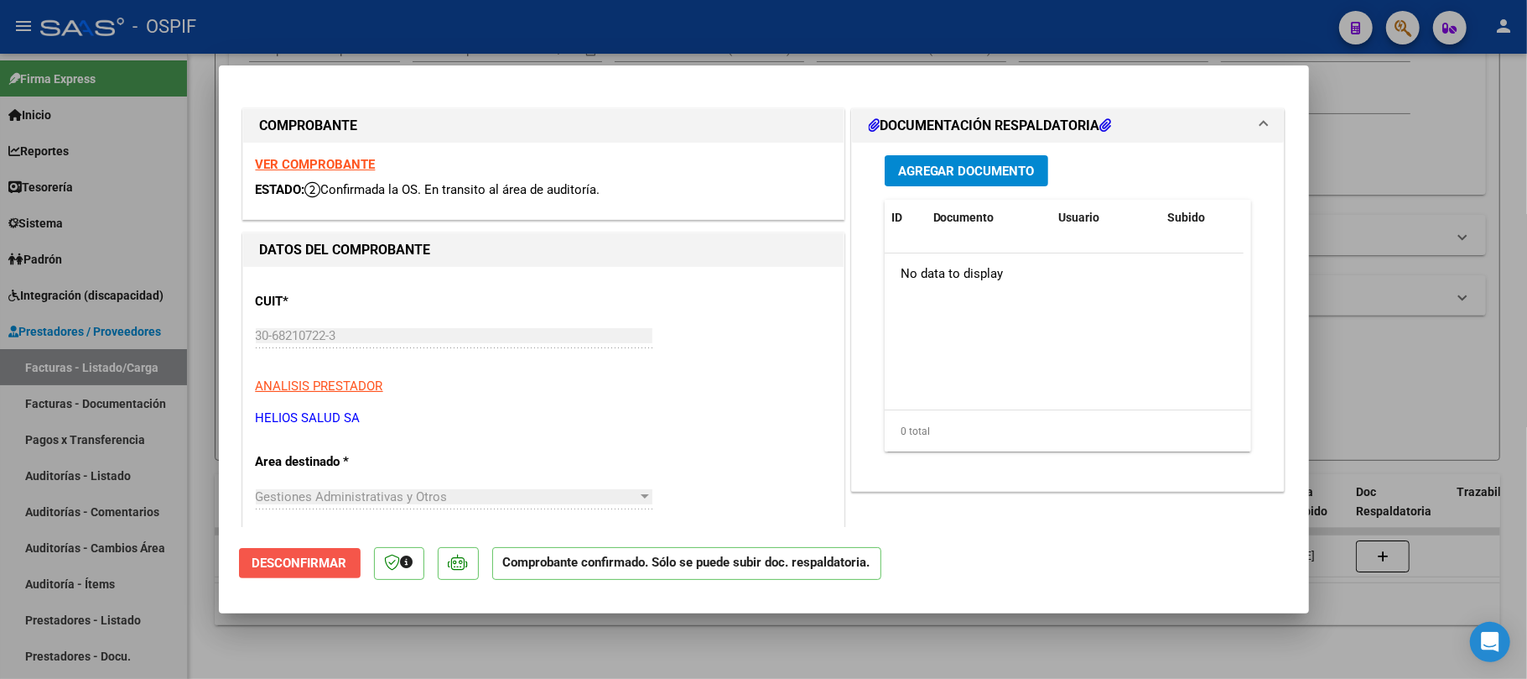
click at [300, 548] on button "Desconfirmar" at bounding box center [300, 563] width 122 height 30
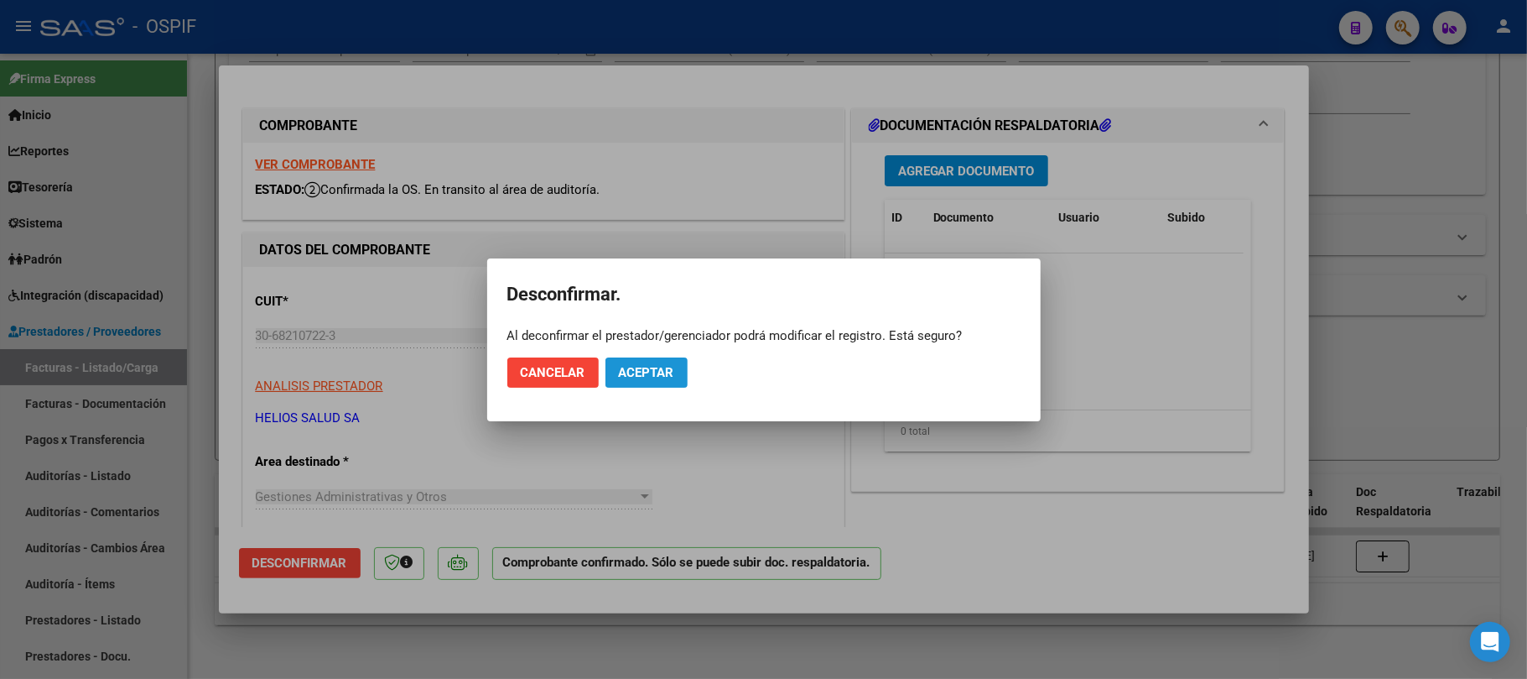
click at [631, 357] on button "Aceptar" at bounding box center [647, 372] width 82 height 30
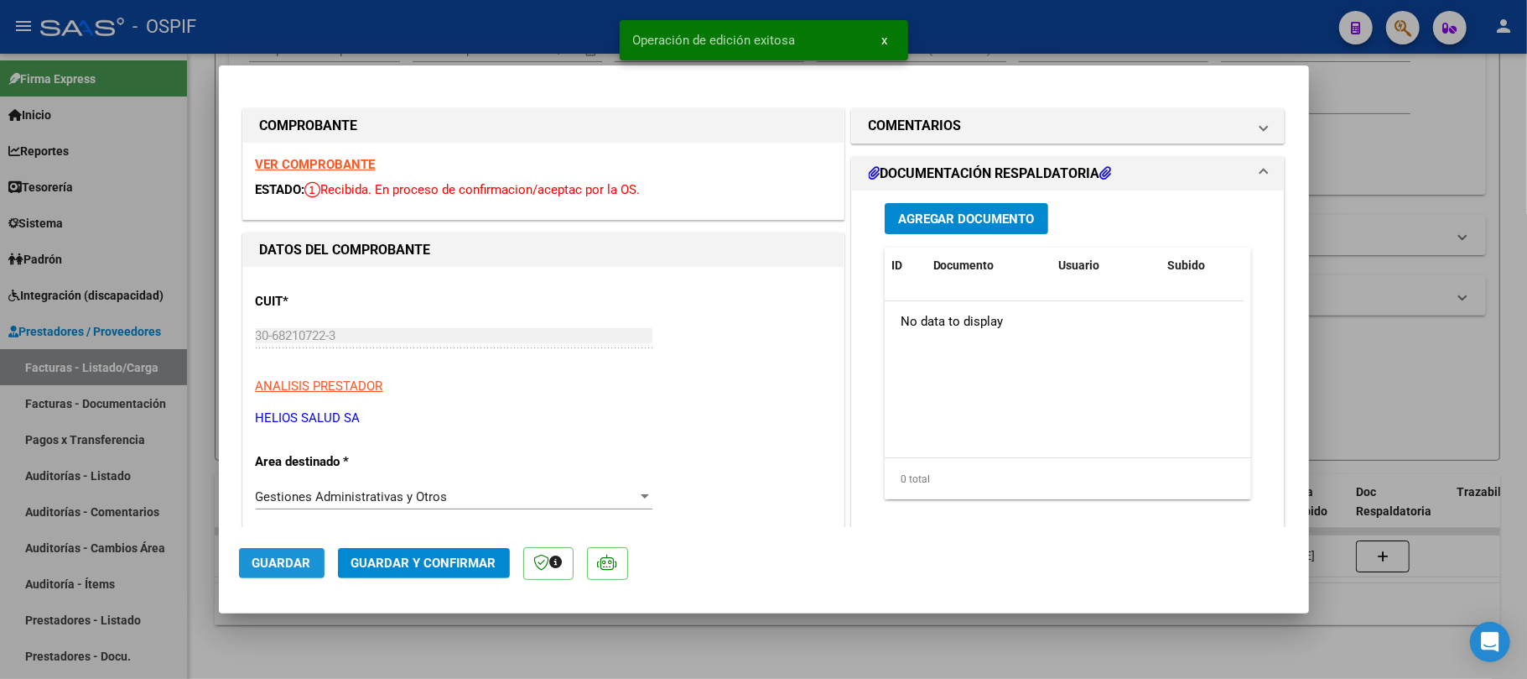
click at [278, 571] on button "Guardar" at bounding box center [282, 563] width 86 height 30
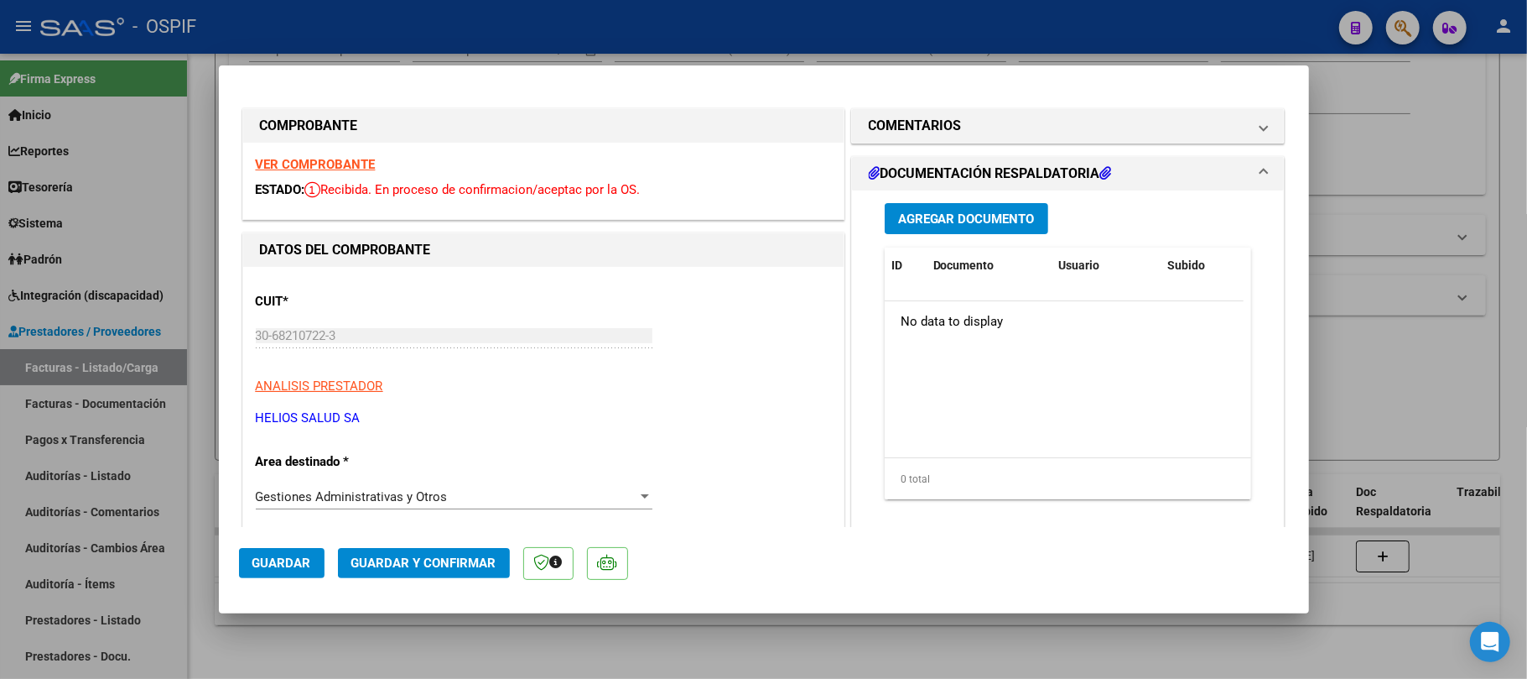
click at [252, 575] on button "Guardar" at bounding box center [282, 563] width 86 height 30
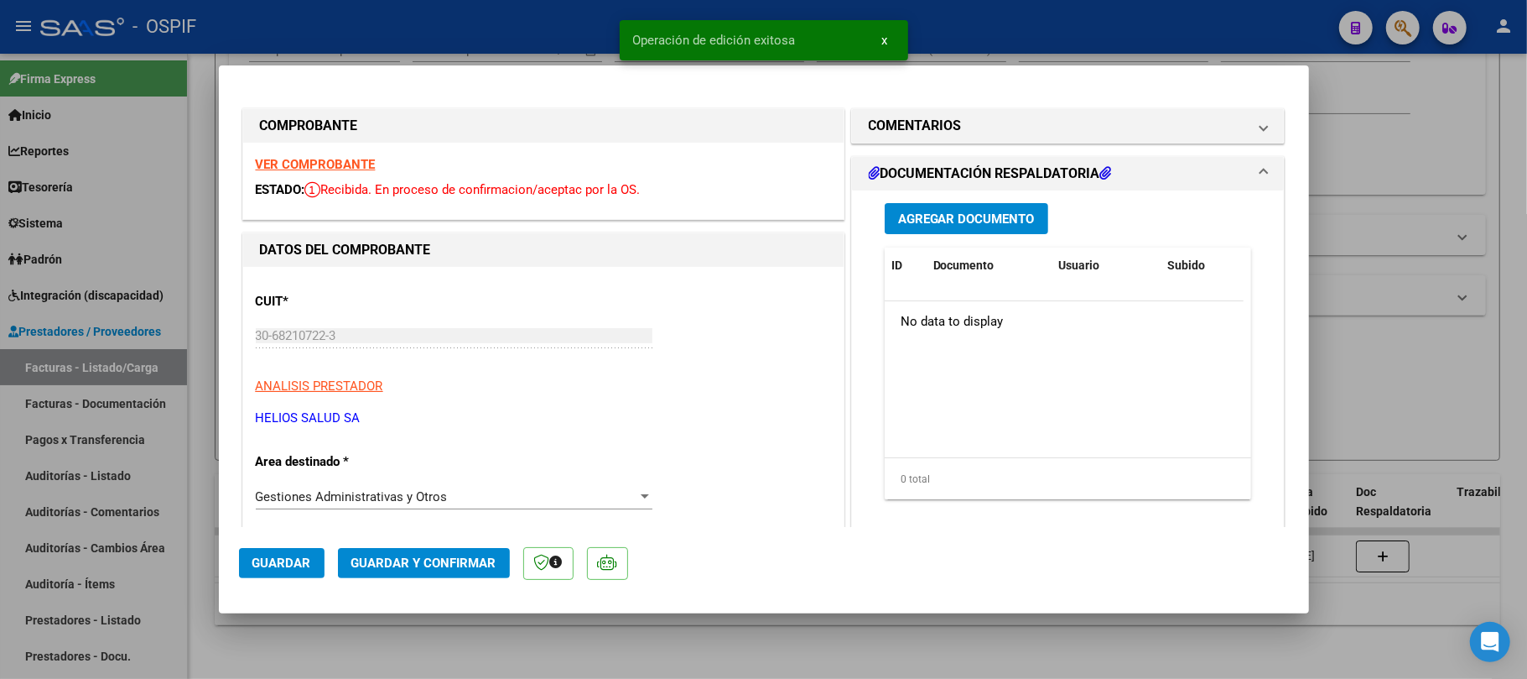
click at [625, 638] on div at bounding box center [763, 339] width 1527 height 679
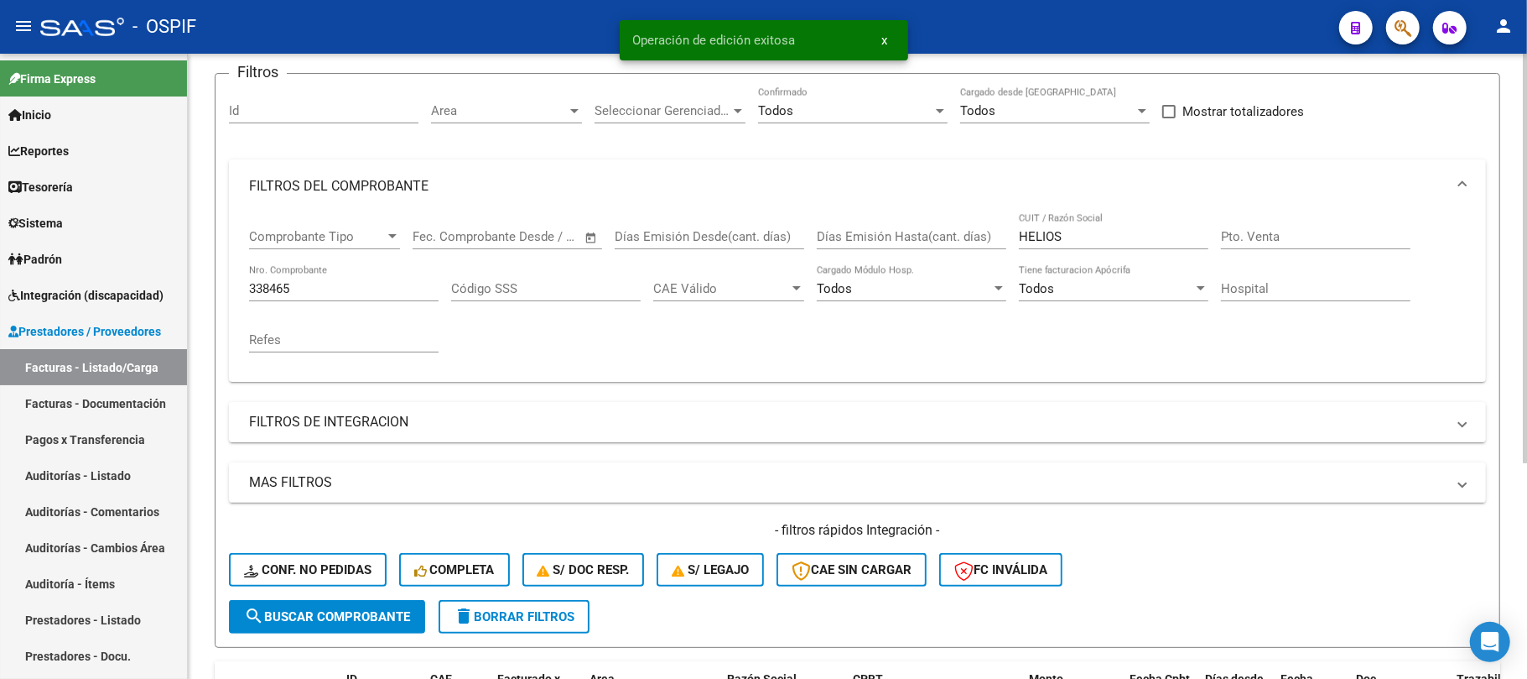
scroll to position [105, 0]
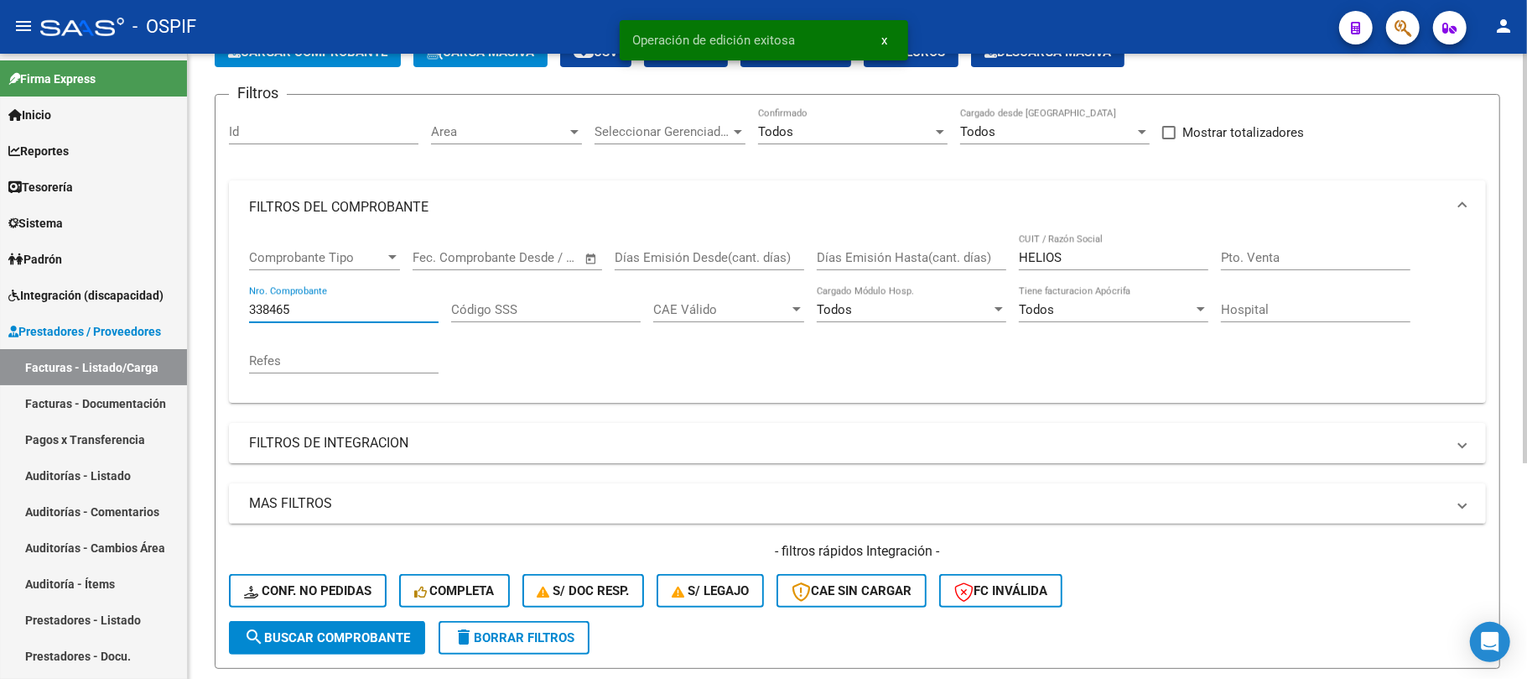
drag, startPoint x: 347, startPoint y: 314, endPoint x: 749, endPoint y: 173, distance: 425.7
click at [132, 307] on mat-sidenav-container "Firma Express Inicio Calendario SSS Instructivos Contacto OS Reportes Egresos D…" at bounding box center [763, 366] width 1527 height 625
click at [923, 121] on div "Todos Confirmado" at bounding box center [853, 126] width 190 height 36
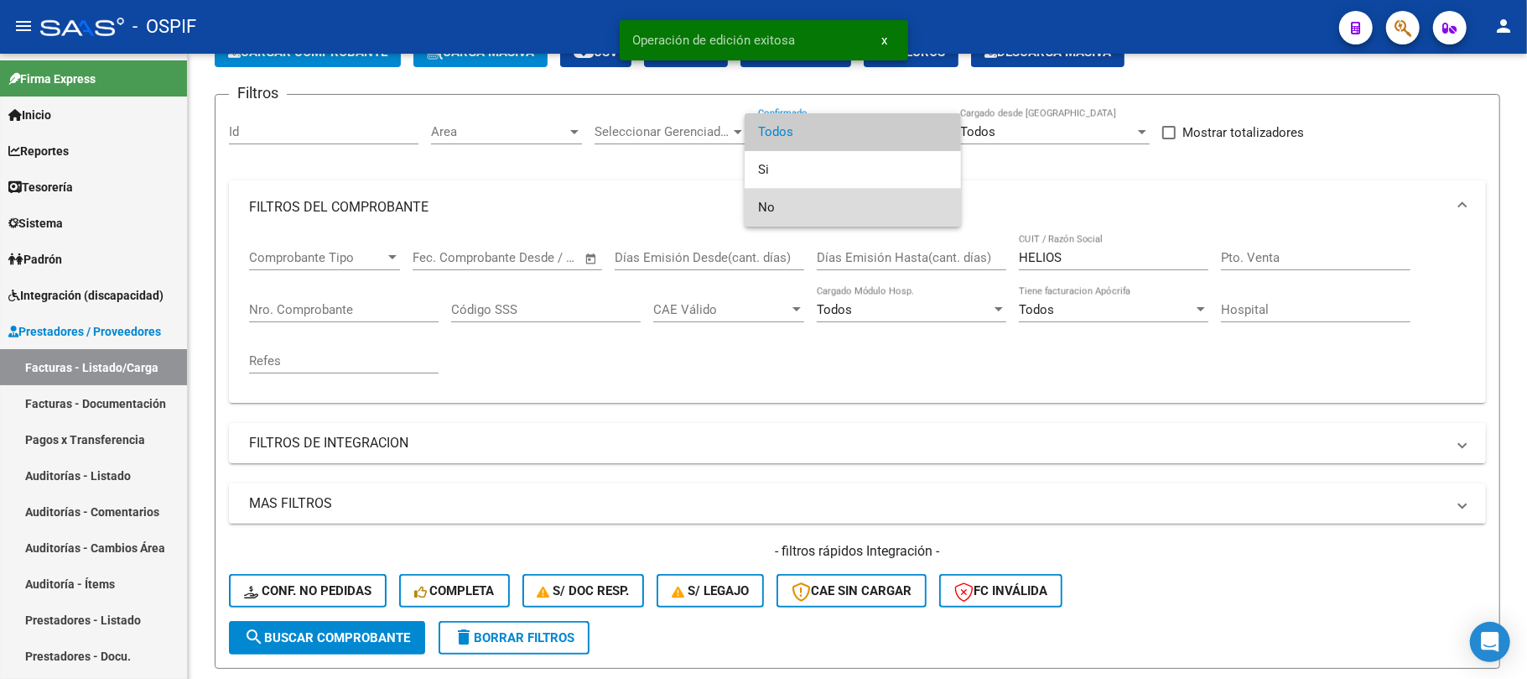
click at [852, 212] on span "No" at bounding box center [853, 208] width 190 height 38
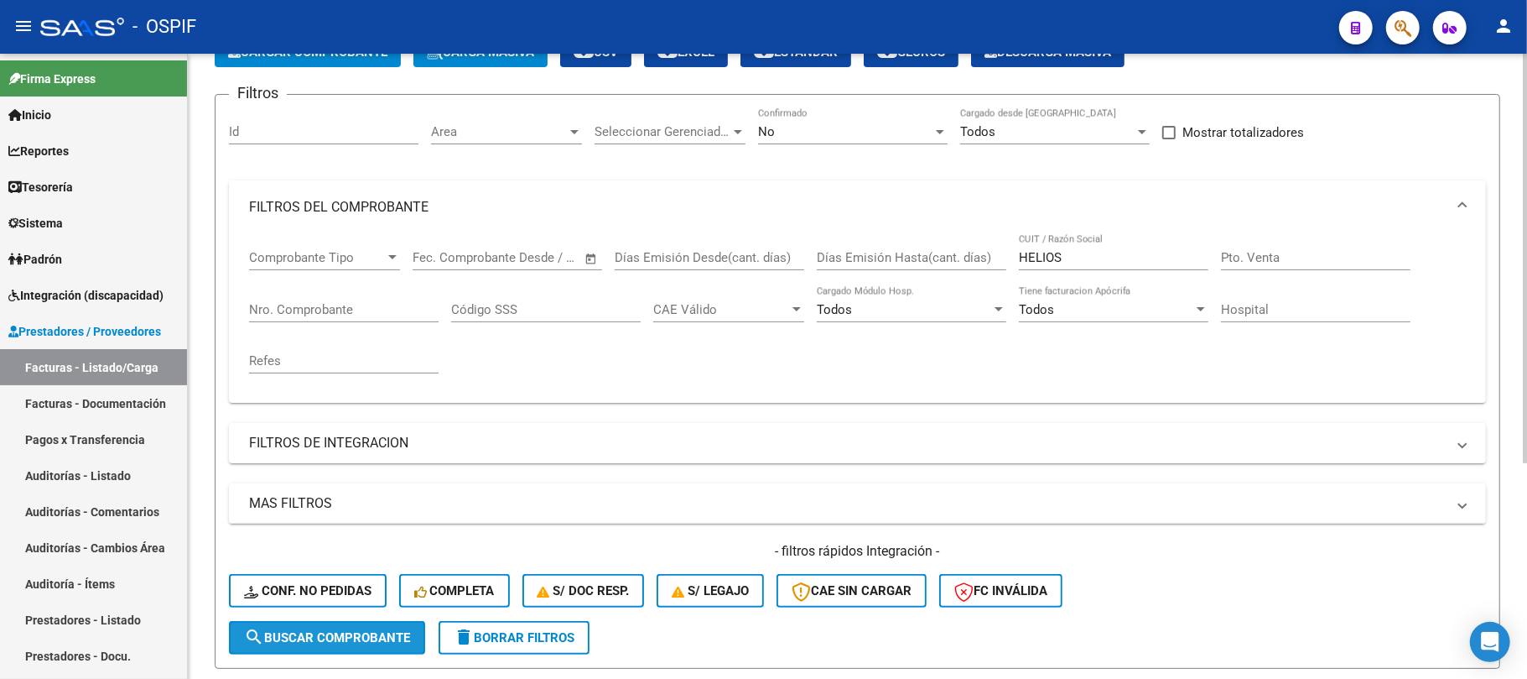
click at [356, 642] on span "search Buscar Comprobante" at bounding box center [327, 637] width 166 height 15
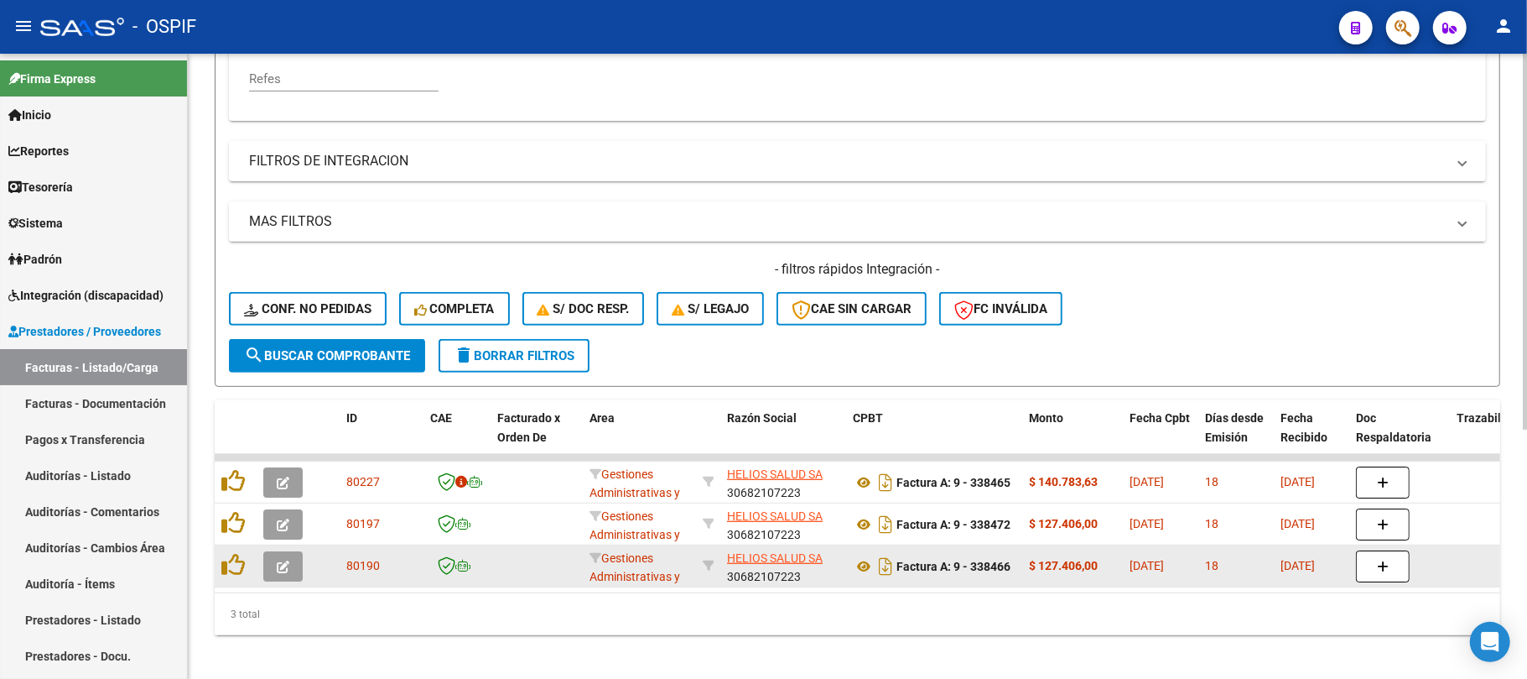
scroll to position [413, 0]
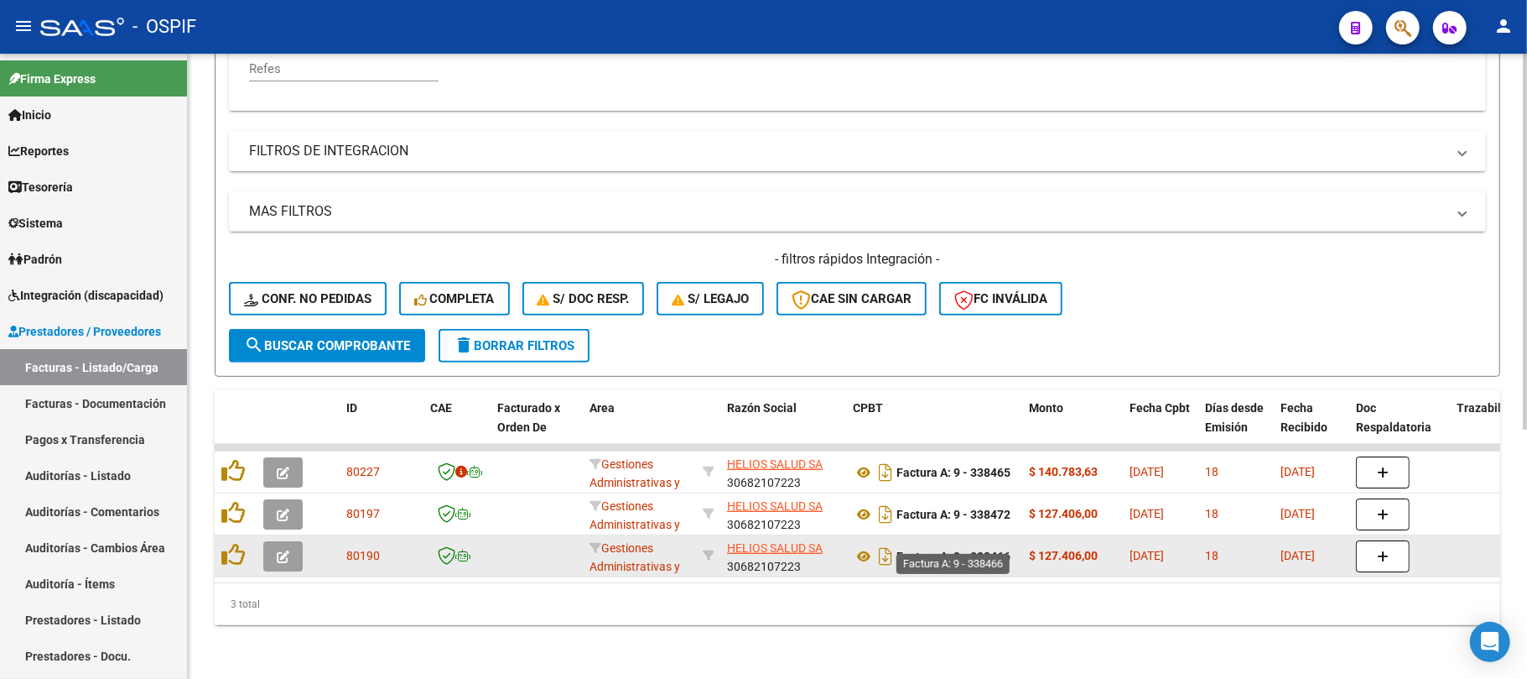
click at [986, 549] on strong "Factura A: 9 - 338466" at bounding box center [954, 555] width 114 height 13
copy strong "338466"
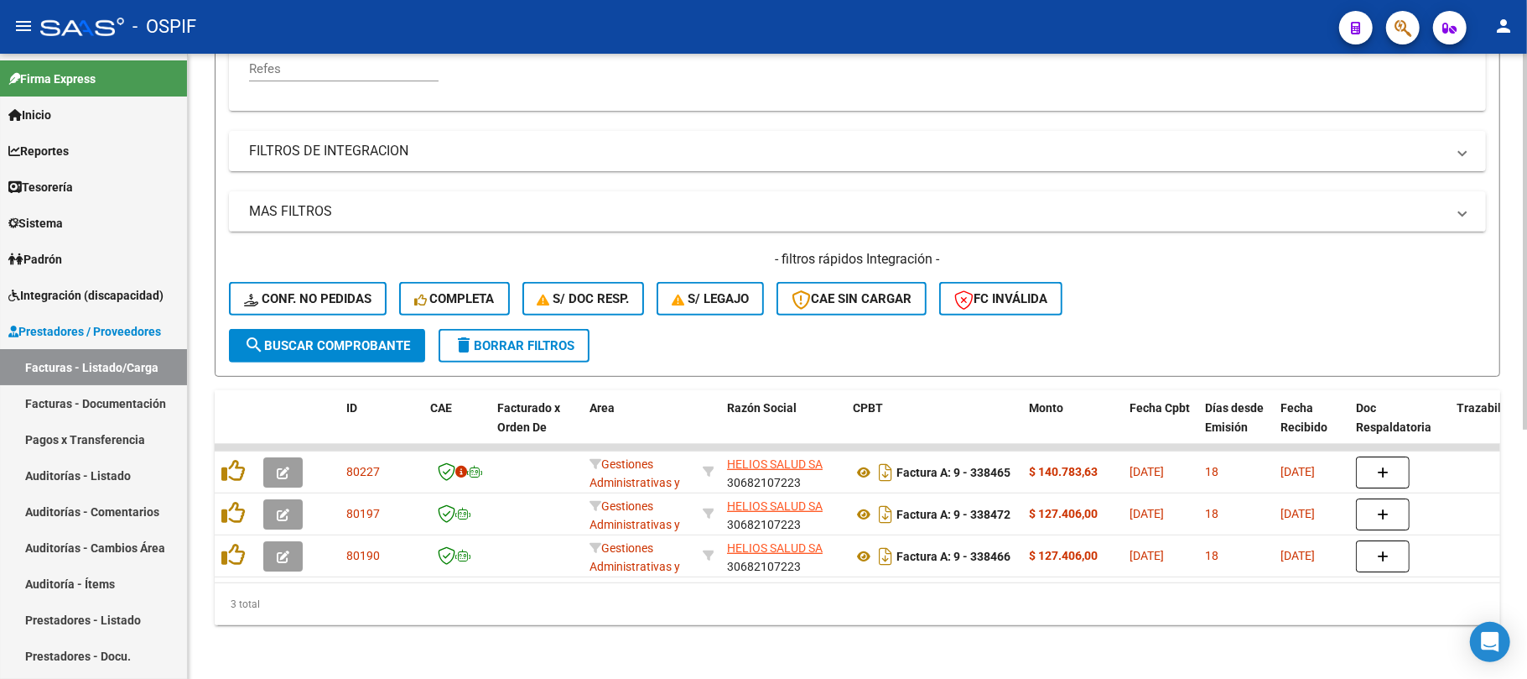
copy strong "338466"
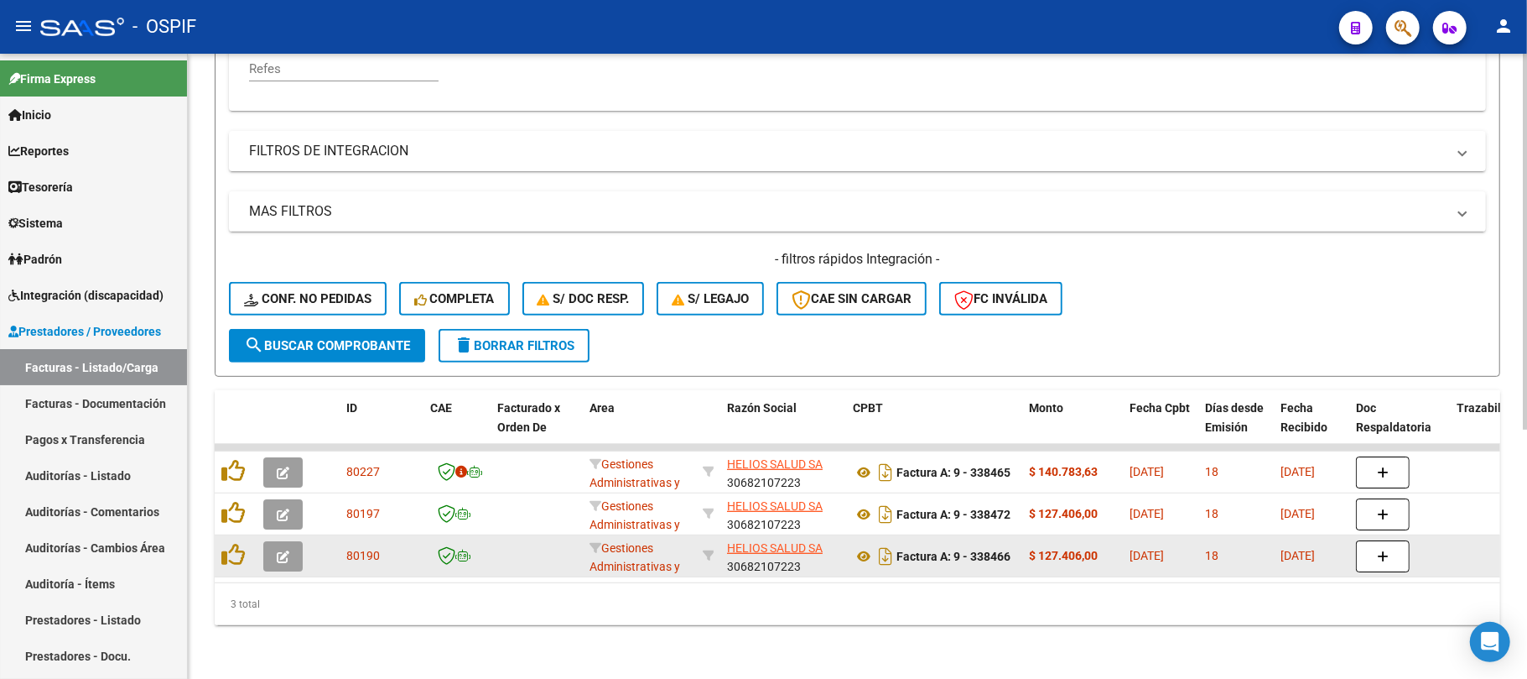
drag, startPoint x: 1105, startPoint y: 538, endPoint x: 1037, endPoint y: 548, distance: 68.7
click at [1037, 548] on div "$ 127.406,00" at bounding box center [1072, 555] width 87 height 19
copy strong "127.406,00"
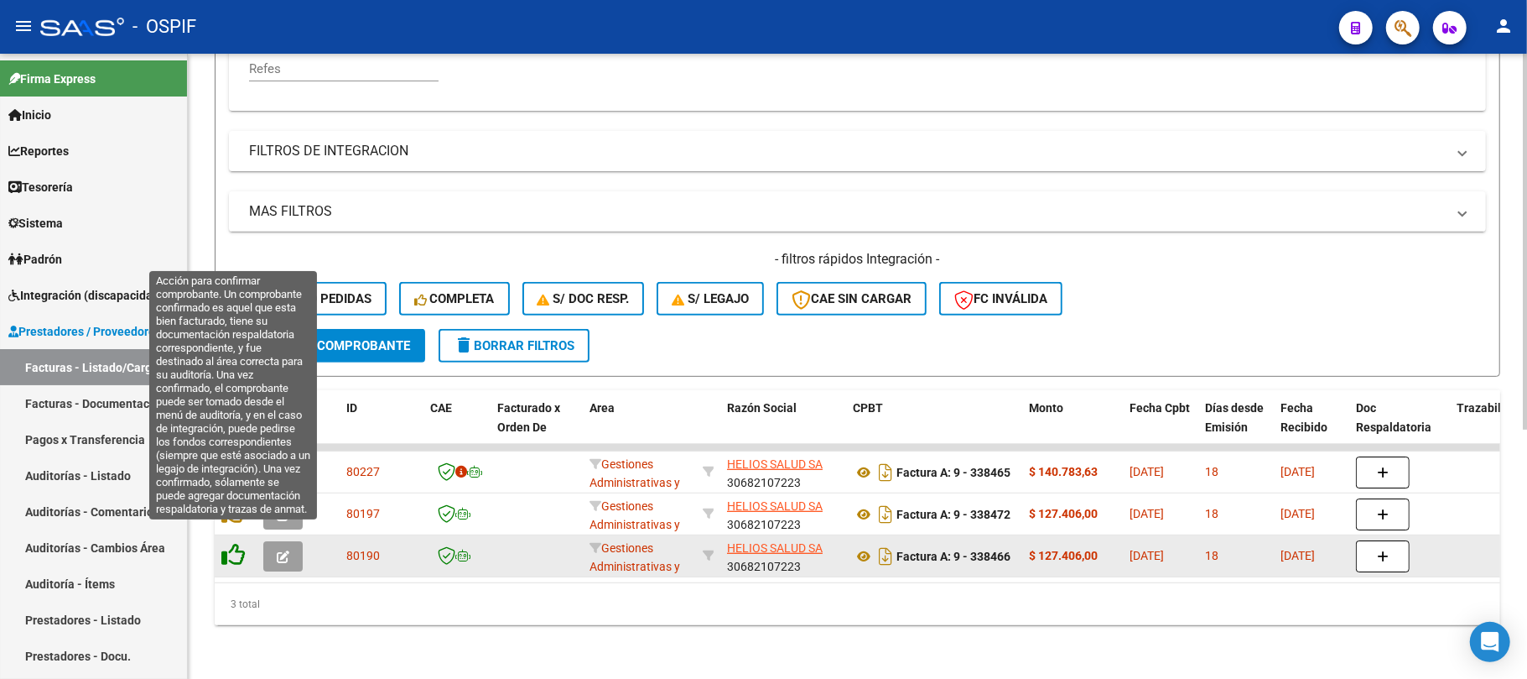
click at [226, 543] on icon at bounding box center [232, 554] width 23 height 23
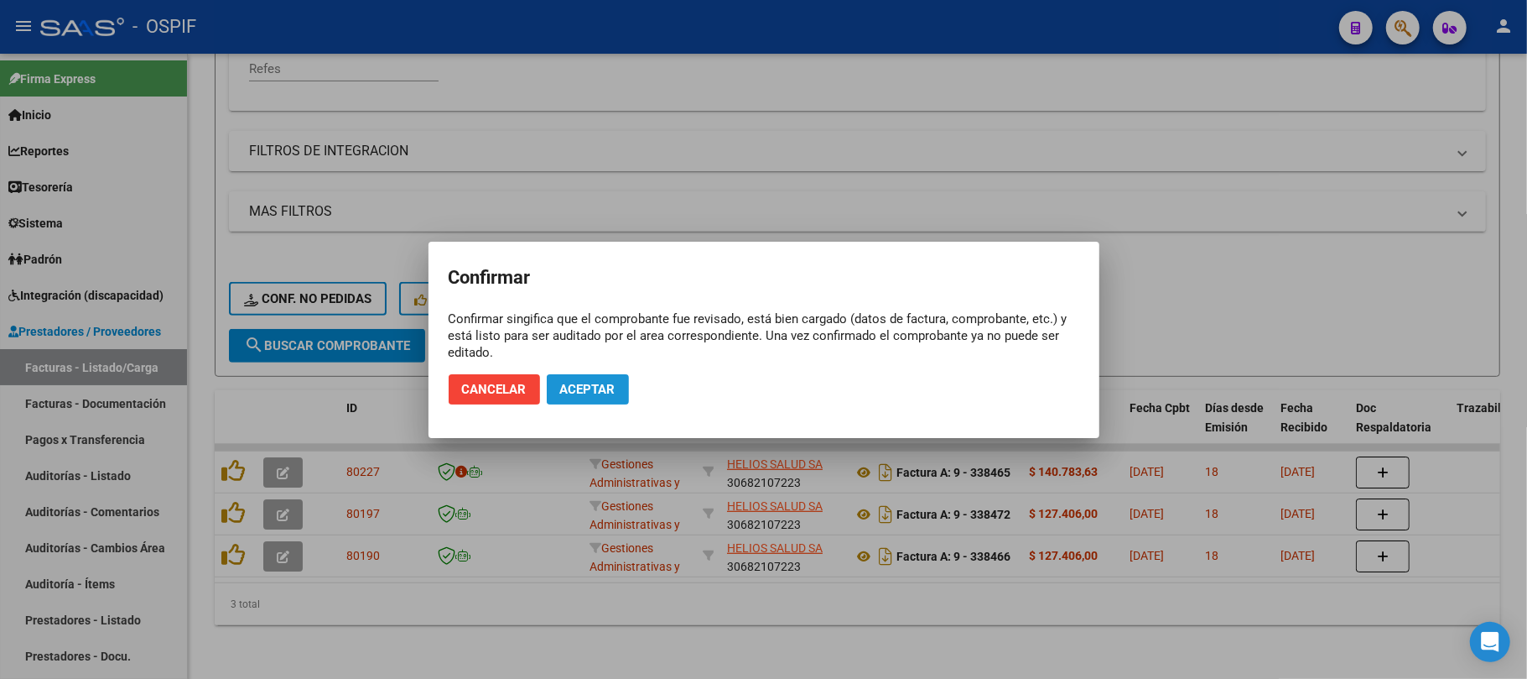
click at [578, 393] on span "Aceptar" at bounding box center [587, 389] width 55 height 15
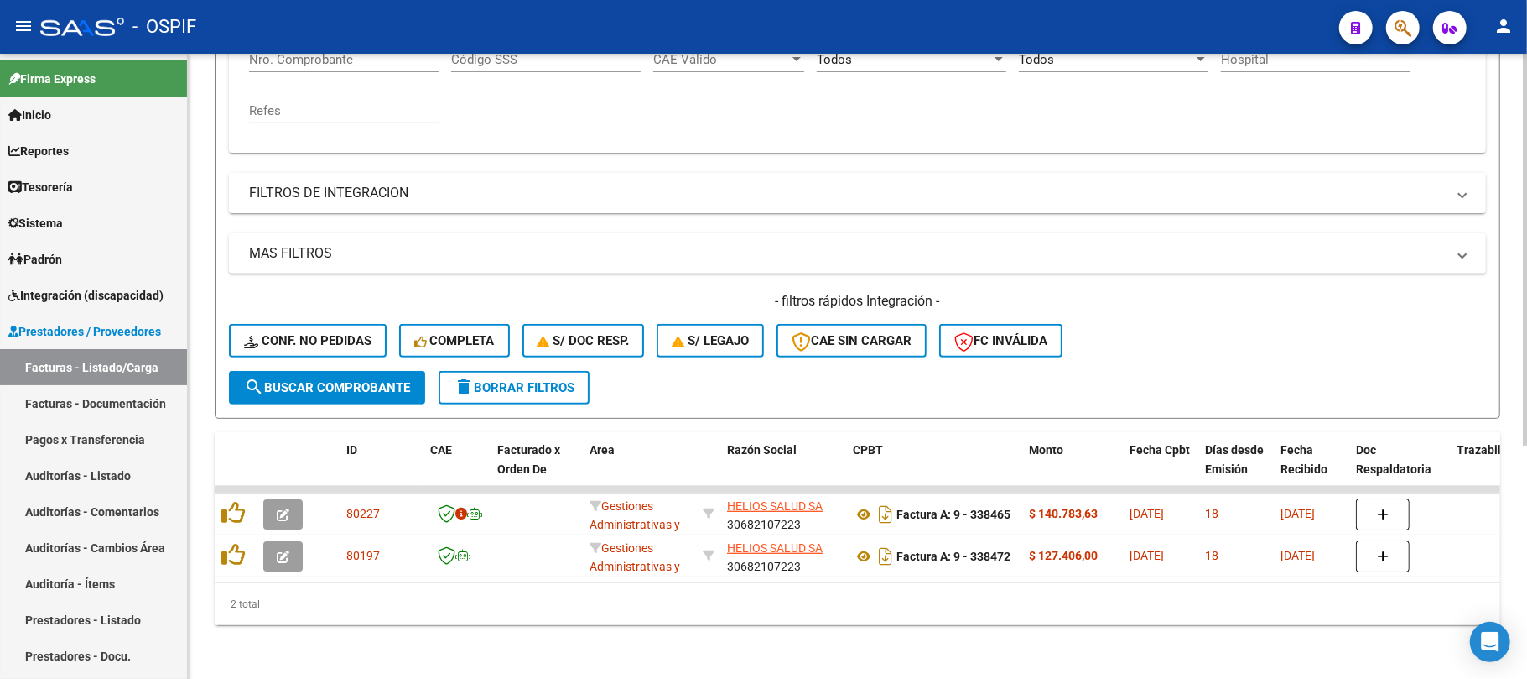
scroll to position [371, 0]
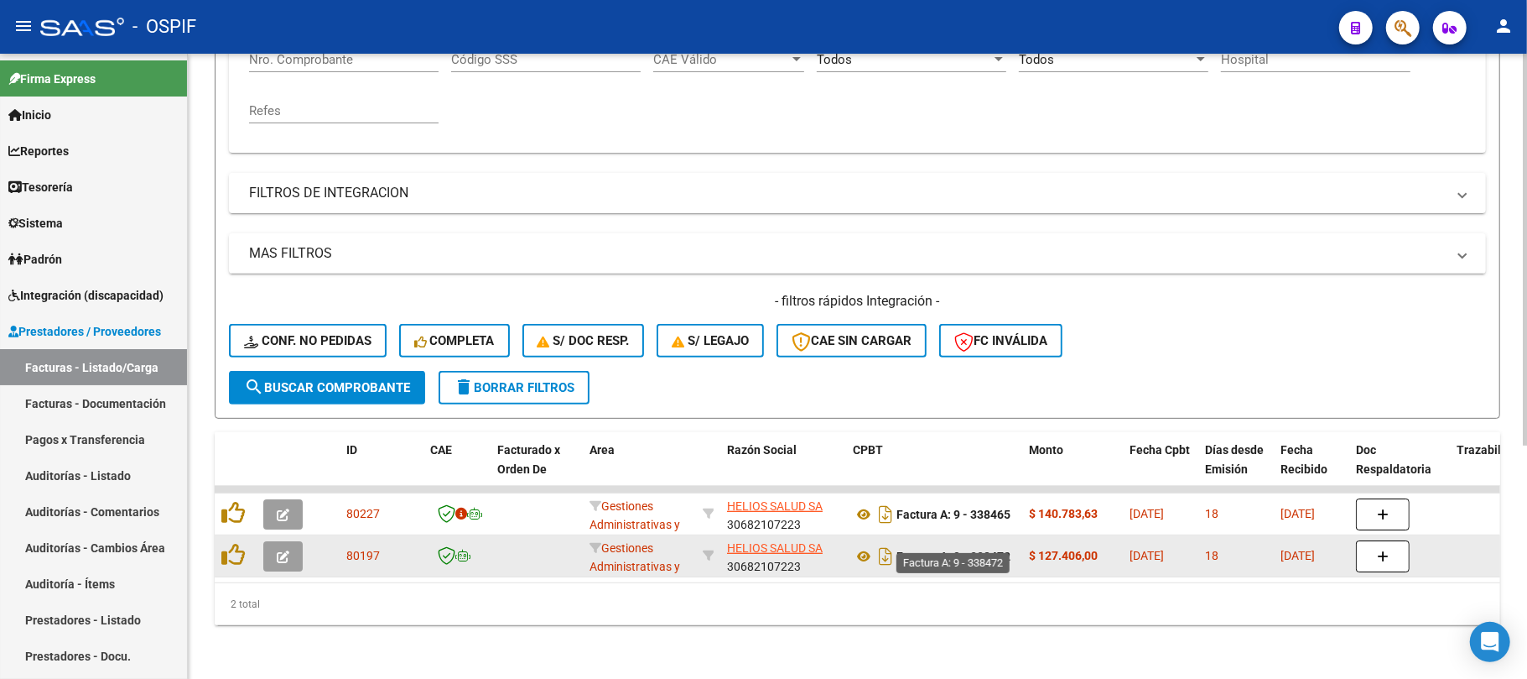
click at [985, 549] on strong "Factura A: 9 - 338472" at bounding box center [954, 555] width 114 height 13
copy strong "338472"
